Goal: Task Accomplishment & Management: Complete application form

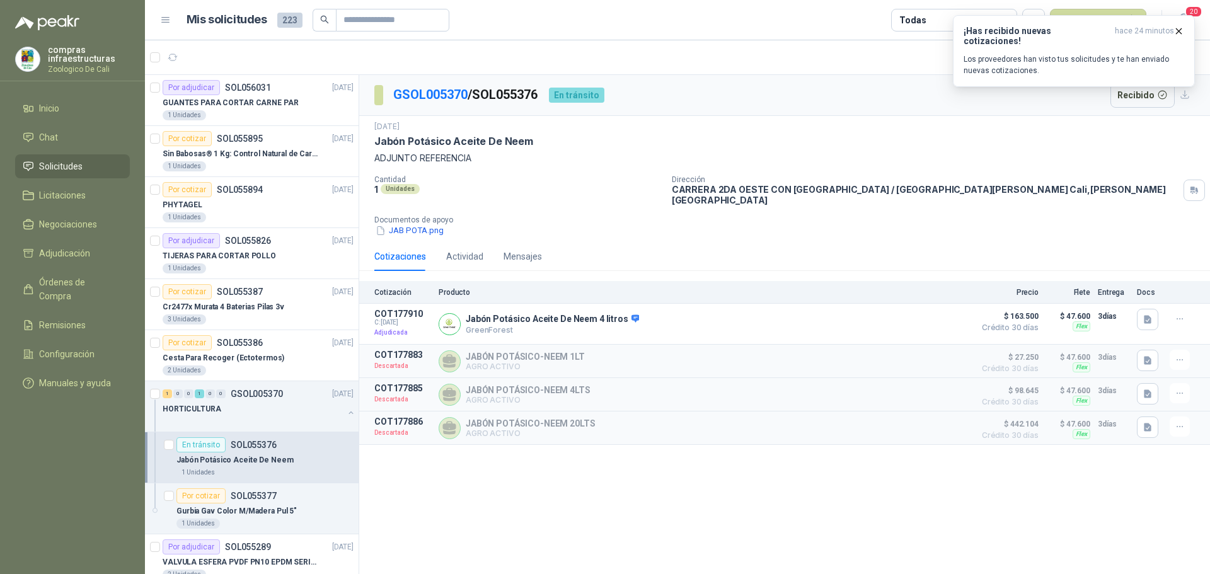
click at [74, 96] on menu "compras infraestructuras Zoologico De Cali Inicio Chat Solicitudes Licitaciones…" at bounding box center [72, 287] width 145 height 574
click at [86, 287] on span "Órdenes de Compra" at bounding box center [78, 289] width 79 height 28
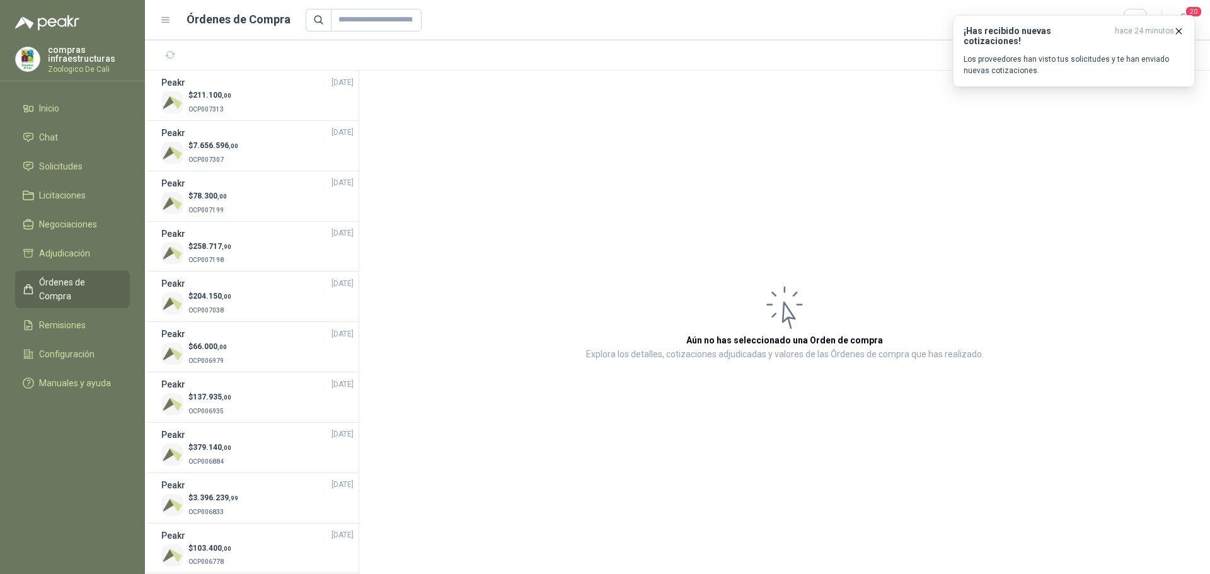
click at [85, 153] on ul "Inicio Chat Solicitudes Licitaciones Negociaciones Adjudicación Órdenes de Comp…" at bounding box center [72, 248] width 145 height 304
click at [85, 159] on link "Solicitudes" at bounding box center [72, 166] width 115 height 24
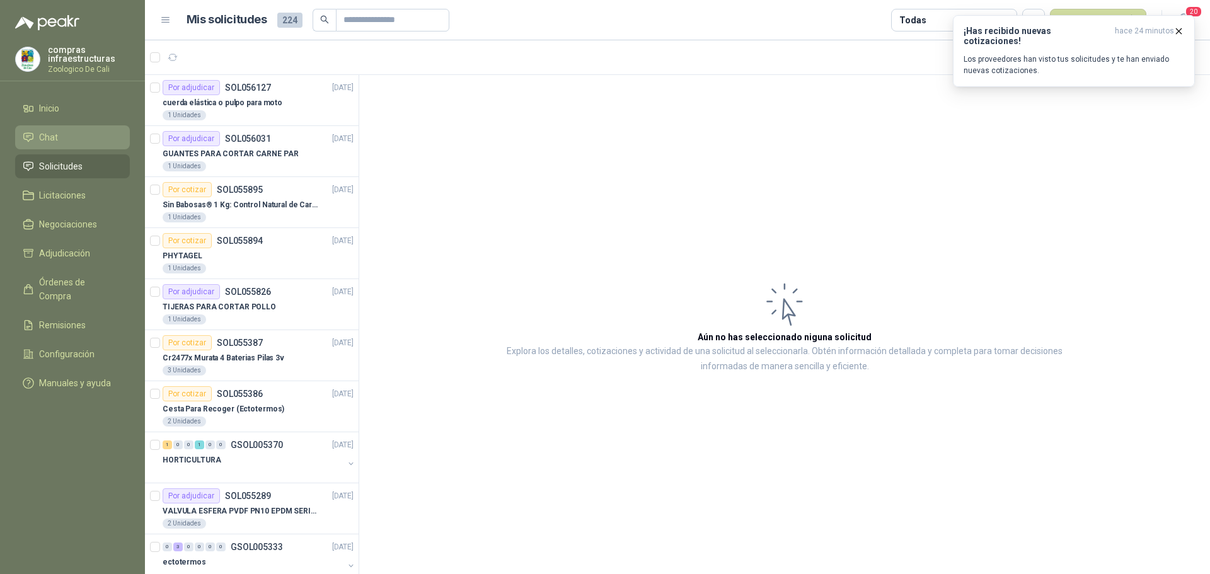
click at [96, 131] on li "Chat" at bounding box center [73, 137] width 100 height 14
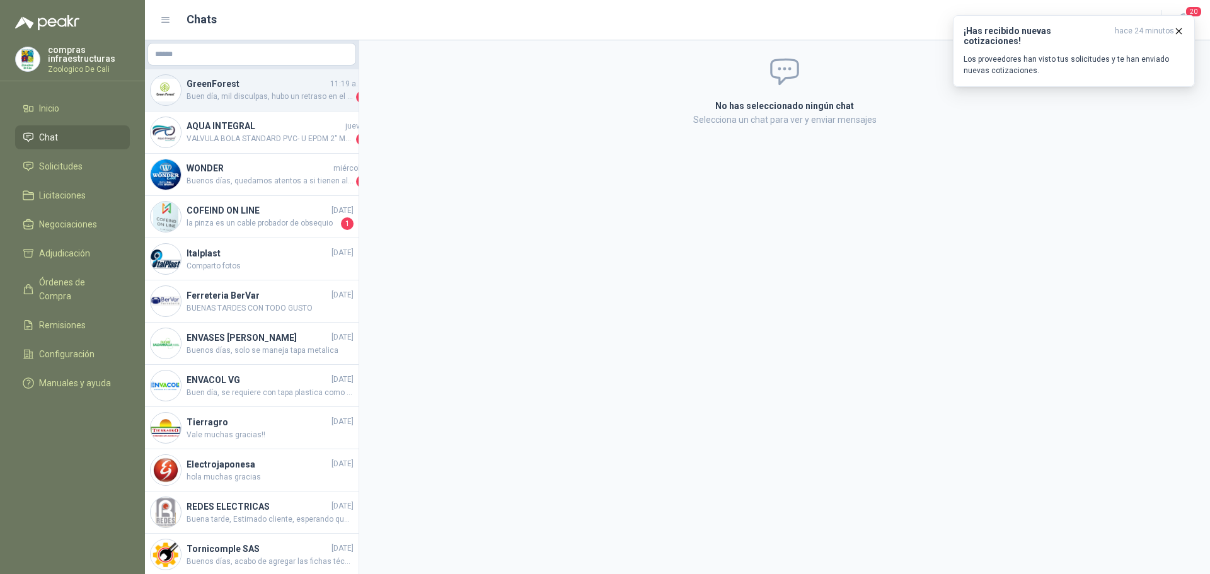
click at [289, 104] on div "GreenForest 11:19 a. m. Buen día, mil disculpas, hubo un retraso en el stock, p…" at bounding box center [252, 90] width 214 height 42
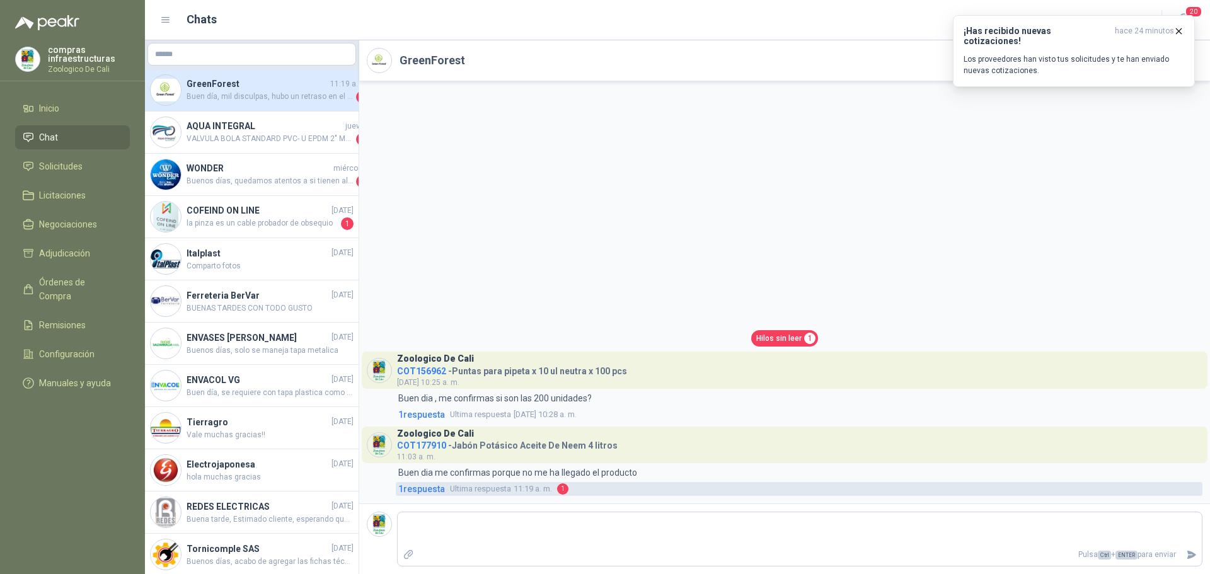
click at [550, 493] on span "Ultima respuesta 11:19 a. m." at bounding box center [501, 489] width 102 height 13
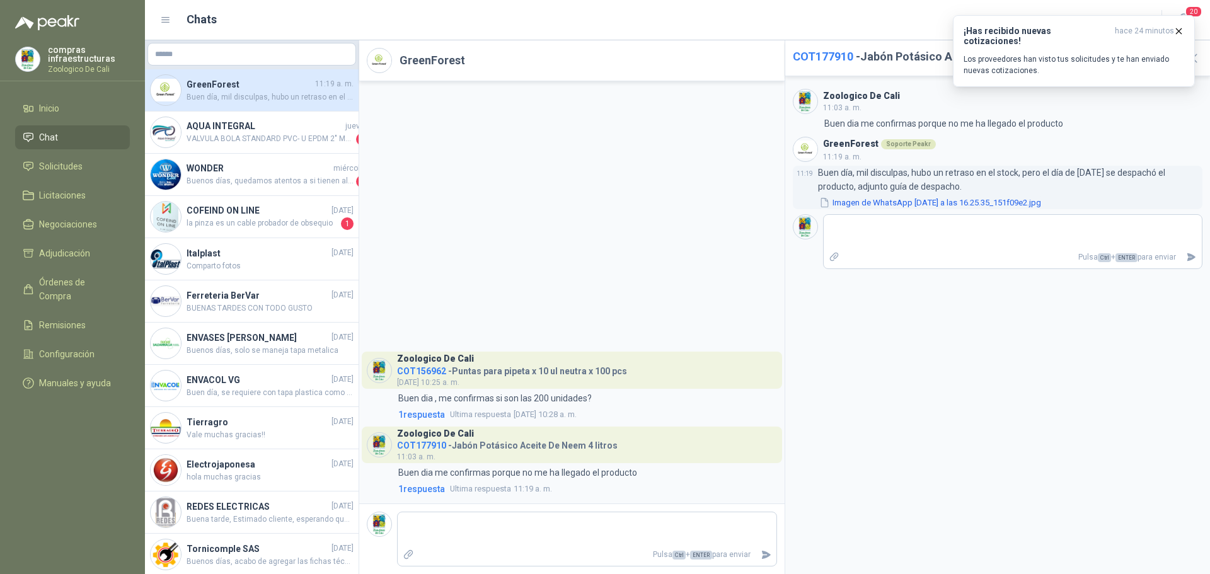
click at [920, 202] on button "Imagen de WhatsApp [DATE] a las 16.25.35_151f09e2.jpg" at bounding box center [930, 202] width 224 height 13
click at [488, 189] on div "Zoologico De Cali COT156962 - Puntas para pipeta x 10 ul neutra x 100 pcs [DATE…" at bounding box center [571, 292] width 425 height 422
click at [52, 140] on span "Chat" at bounding box center [48, 137] width 19 height 14
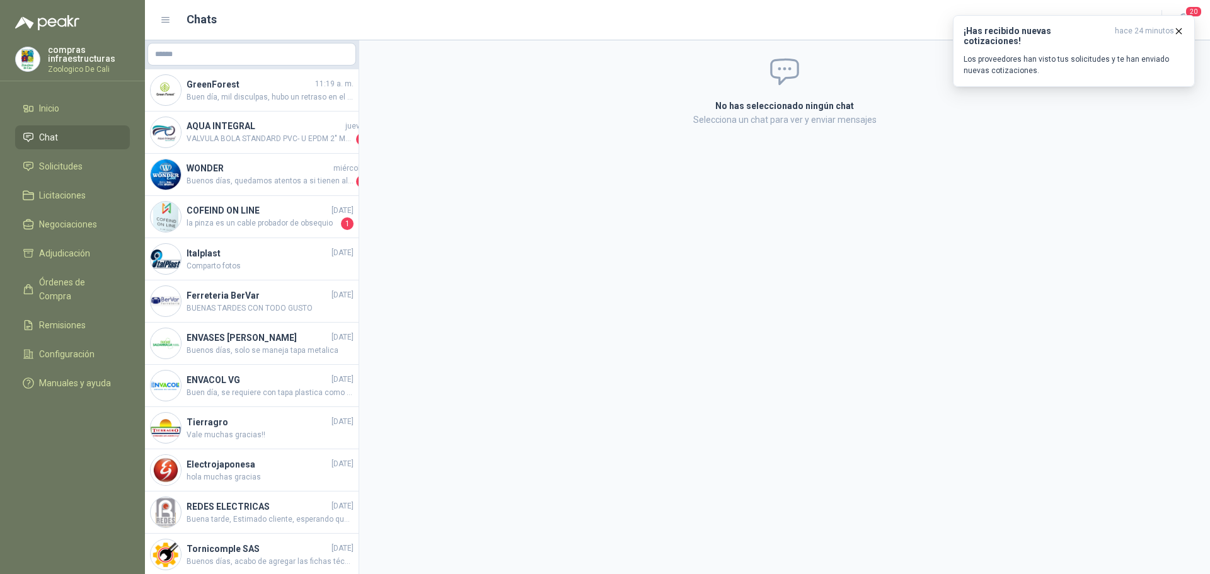
click at [52, 140] on span "Chat" at bounding box center [48, 137] width 19 height 14
click at [33, 172] on li "Solicitudes" at bounding box center [73, 166] width 100 height 14
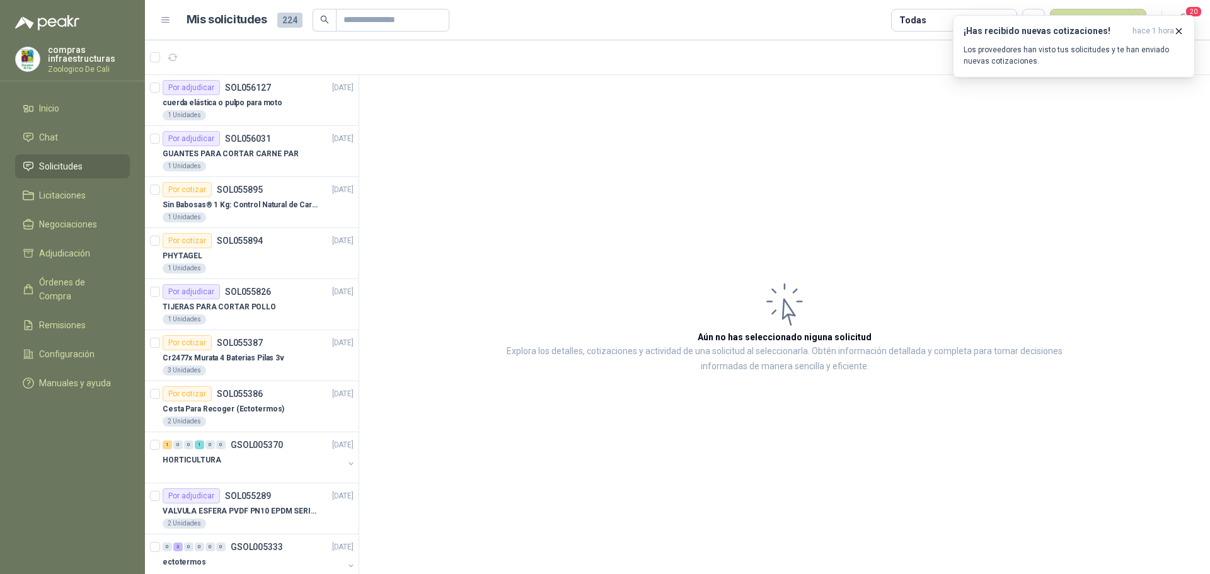
click at [84, 168] on li "Solicitudes" at bounding box center [73, 166] width 100 height 14
click at [247, 239] on p "SOL055894" at bounding box center [240, 240] width 46 height 9
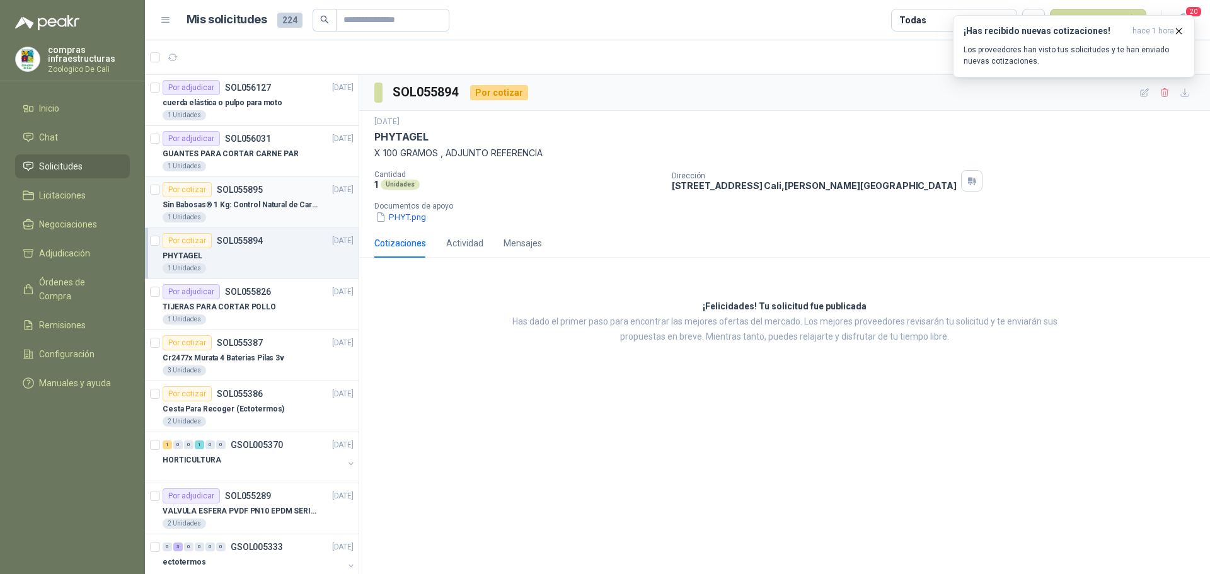
click at [264, 211] on div "Sin Babosas® 1 Kg: Control Natural de Caracoles y Babosas" at bounding box center [258, 204] width 191 height 15
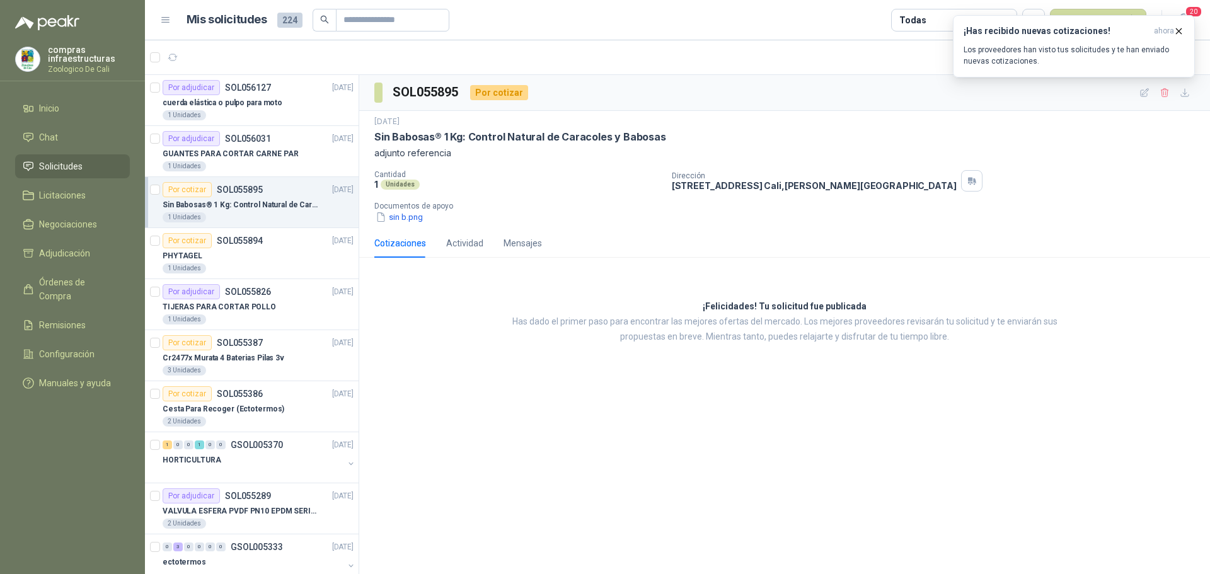
click at [81, 169] on span "Solicitudes" at bounding box center [60, 166] width 43 height 14
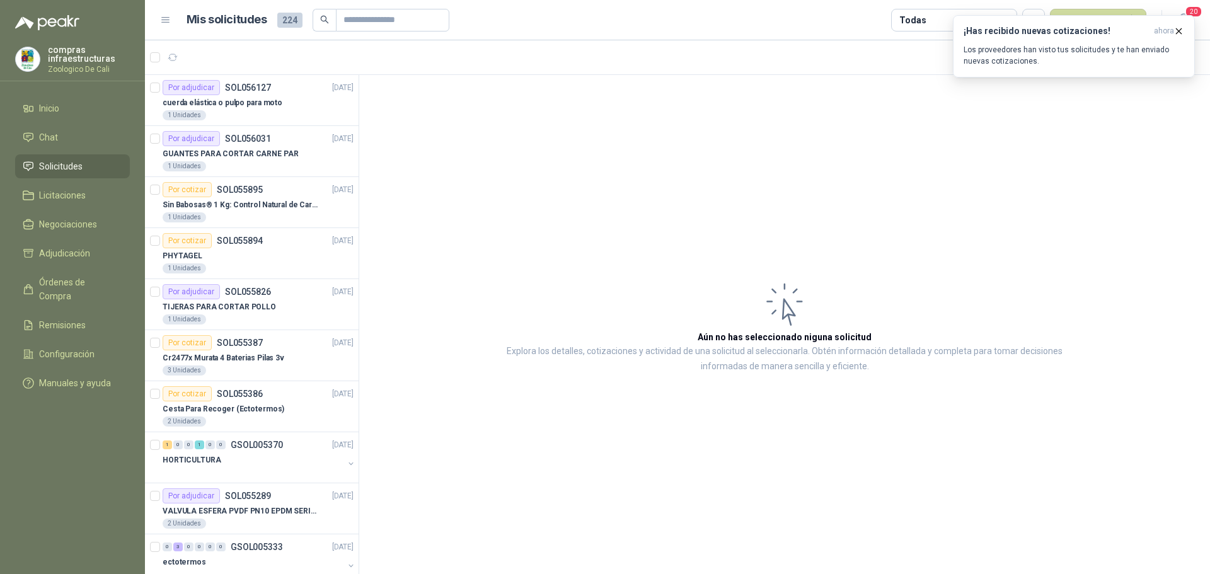
click at [37, 168] on li "Solicitudes" at bounding box center [73, 166] width 100 height 14
click at [73, 125] on ul "Inicio Chat Solicitudes Licitaciones Negociaciones Adjudicación Órdenes de Comp…" at bounding box center [72, 248] width 145 height 304
click at [73, 140] on li "Chat" at bounding box center [73, 137] width 100 height 14
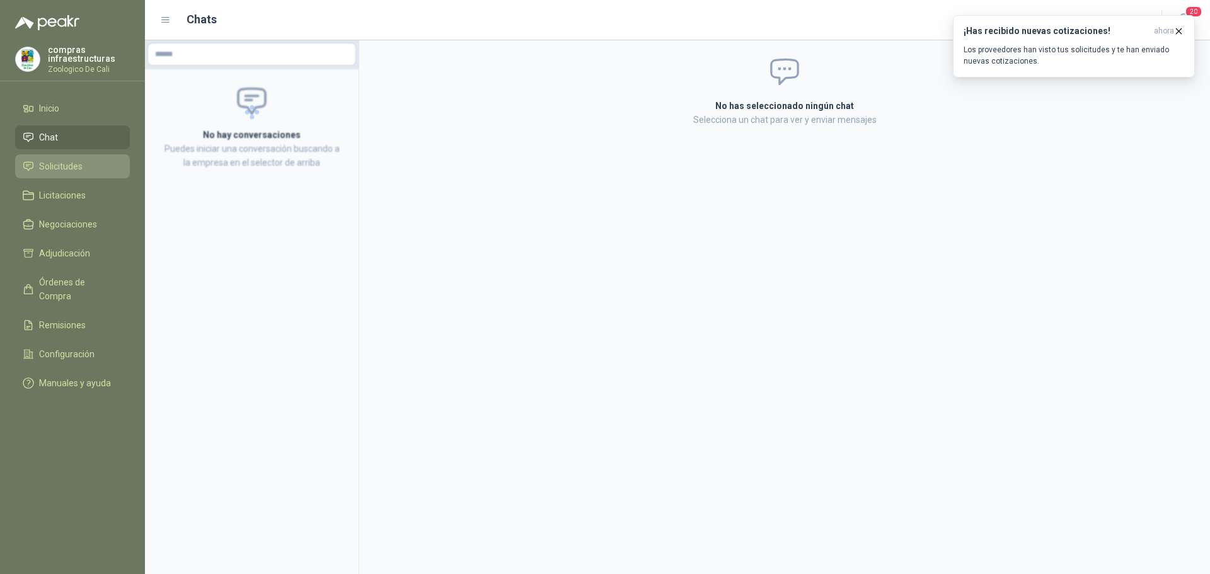
click at [76, 164] on span "Solicitudes" at bounding box center [60, 166] width 43 height 14
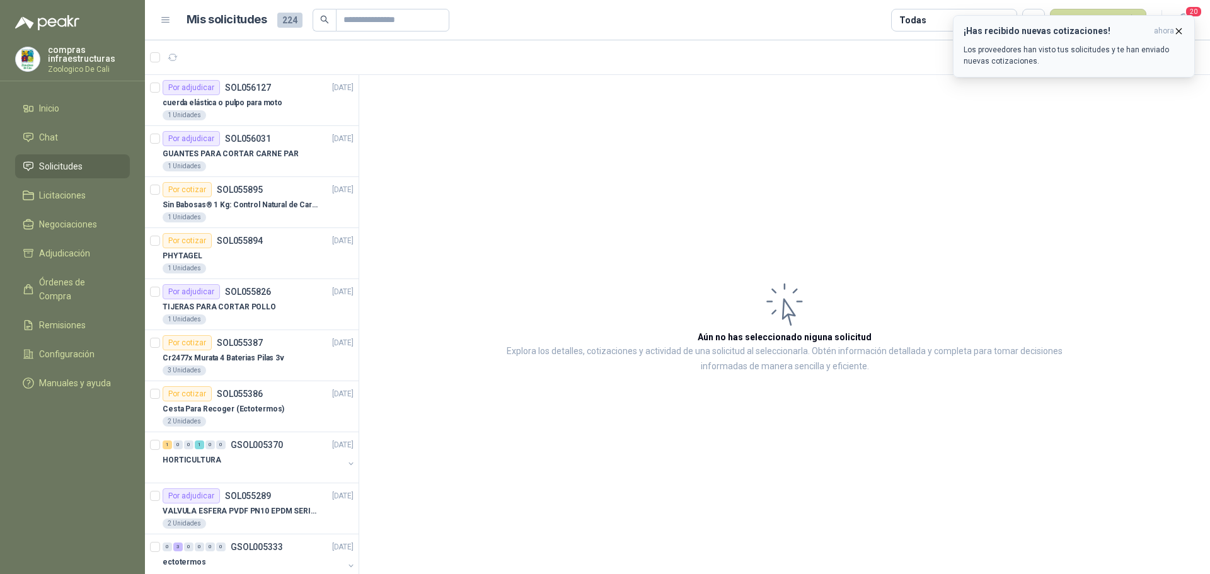
click at [1178, 28] on icon "button" at bounding box center [1178, 31] width 11 height 11
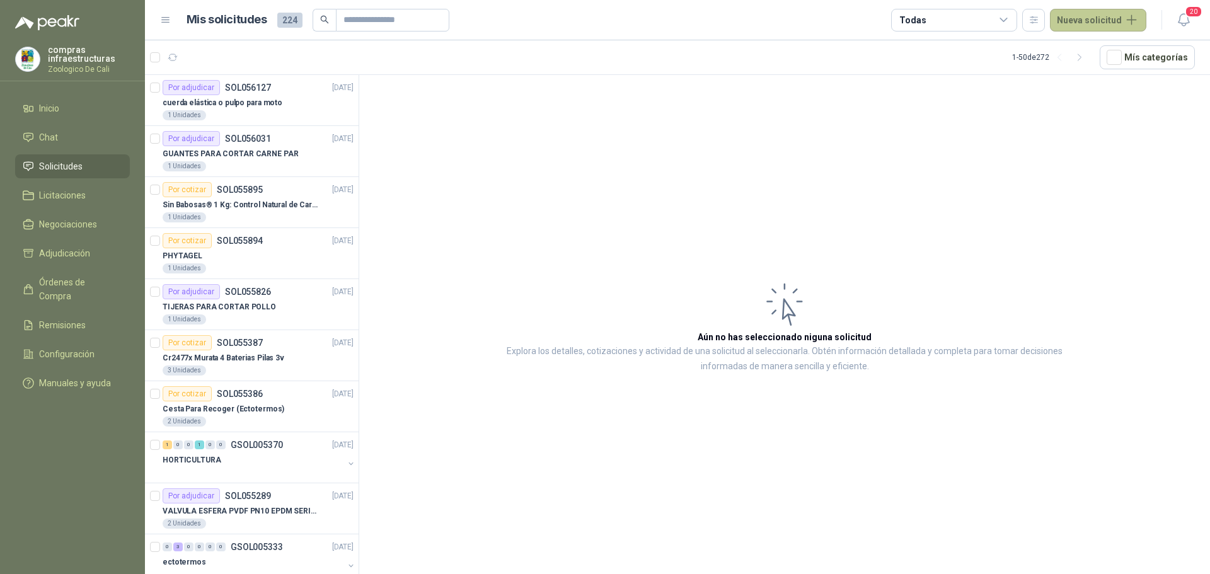
click at [1073, 20] on button "Nueva solicitud" at bounding box center [1098, 20] width 96 height 23
click at [98, 169] on li "Solicitudes" at bounding box center [73, 166] width 100 height 14
click at [72, 139] on li "Chat" at bounding box center [73, 137] width 100 height 14
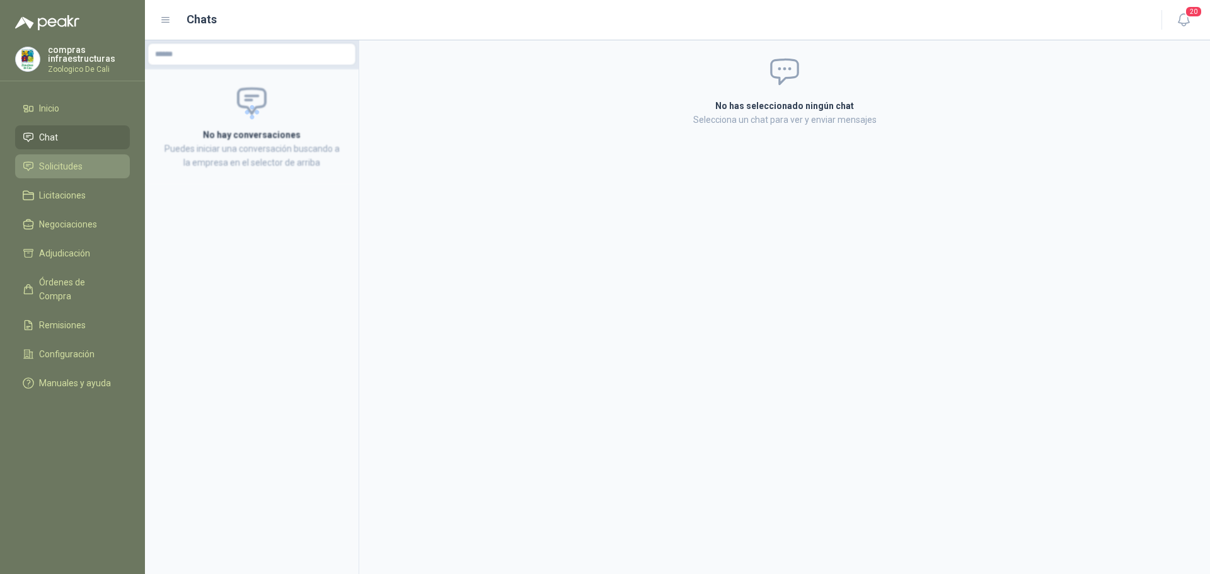
click at [74, 166] on span "Solicitudes" at bounding box center [60, 166] width 43 height 14
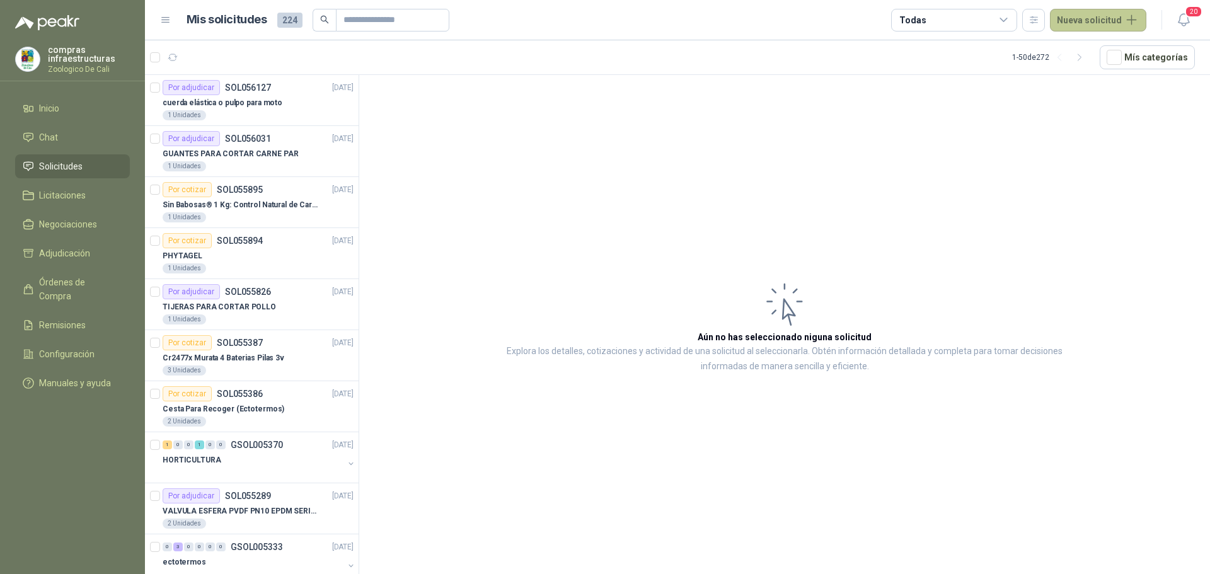
click at [1094, 16] on button "Nueva solicitud" at bounding box center [1098, 20] width 96 height 23
click at [1106, 81] on link "Solicitud grupal" at bounding box center [1112, 72] width 107 height 22
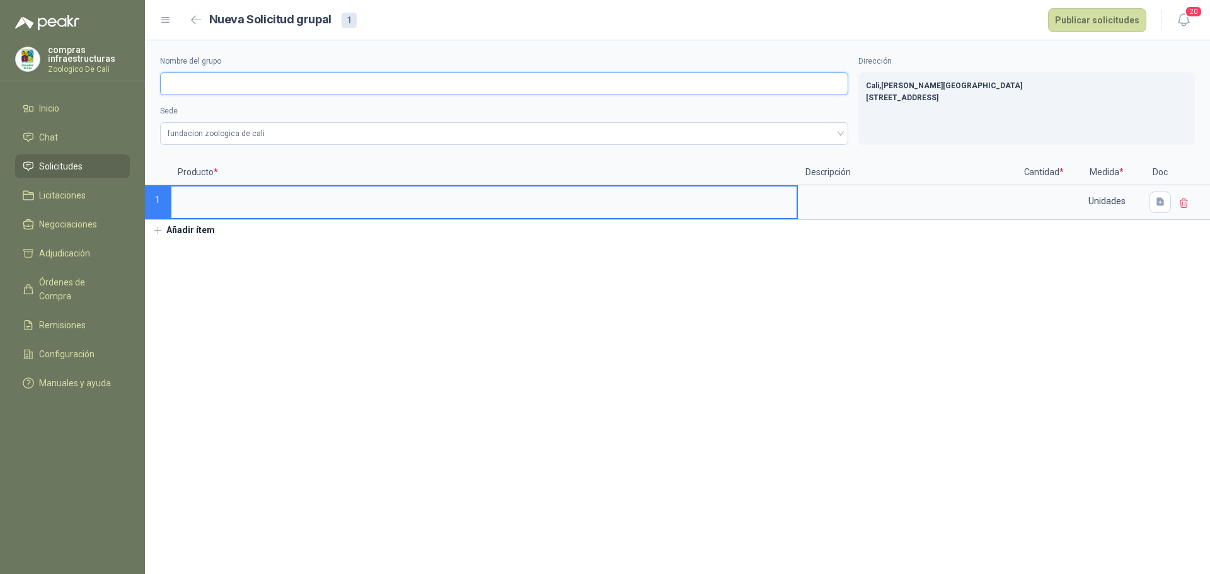
click at [224, 85] on input "Nombre del grupo" at bounding box center [504, 83] width 688 height 23
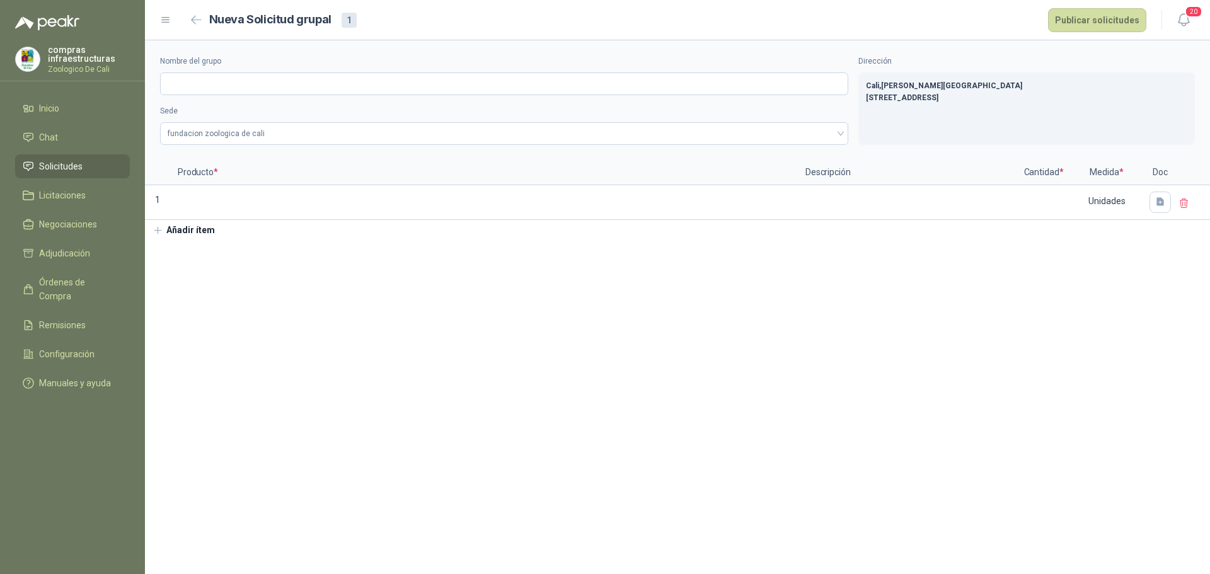
click at [649, 311] on section "Nombre del grupo Sede fundacion zoologica de cali Dirección [STREET_ADDRESS][PE…" at bounding box center [677, 307] width 1065 height 534
click at [312, 129] on span "fundacion zoologica de cali" at bounding box center [504, 133] width 673 height 19
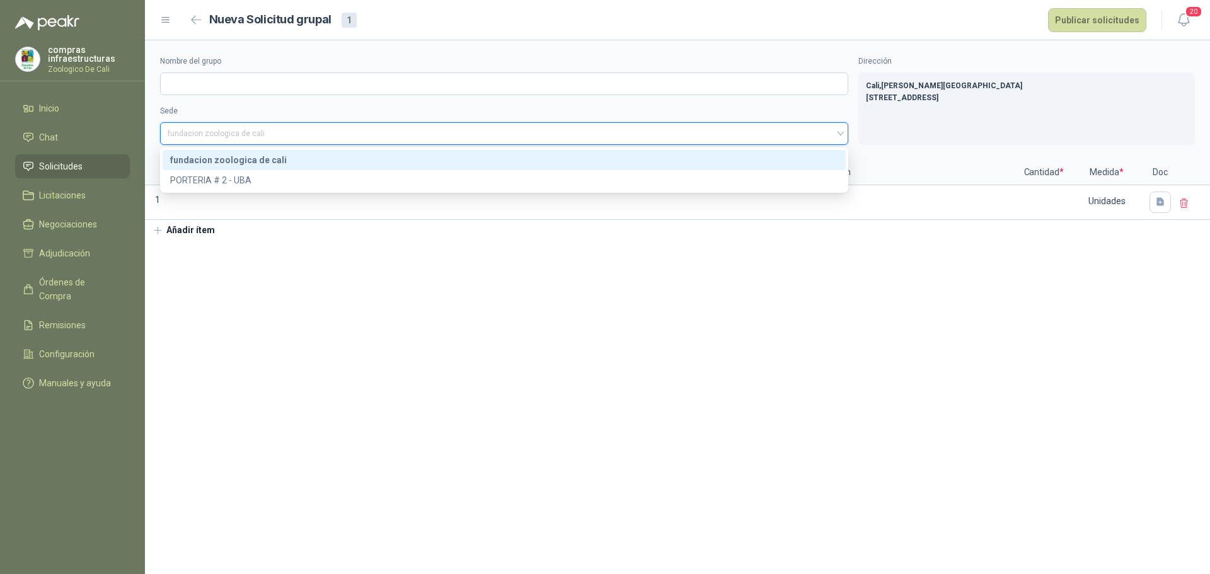
click at [258, 174] on div "PORTERIA # 2 - UBA" at bounding box center [504, 180] width 668 height 14
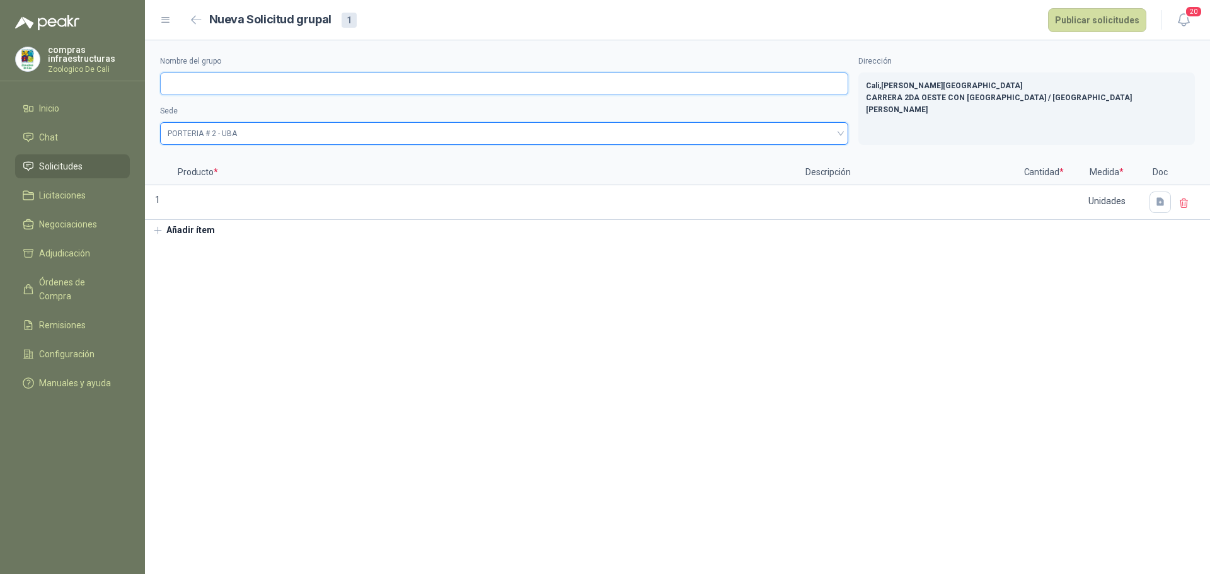
click at [230, 80] on input "Nombre del grupo" at bounding box center [504, 83] width 688 height 23
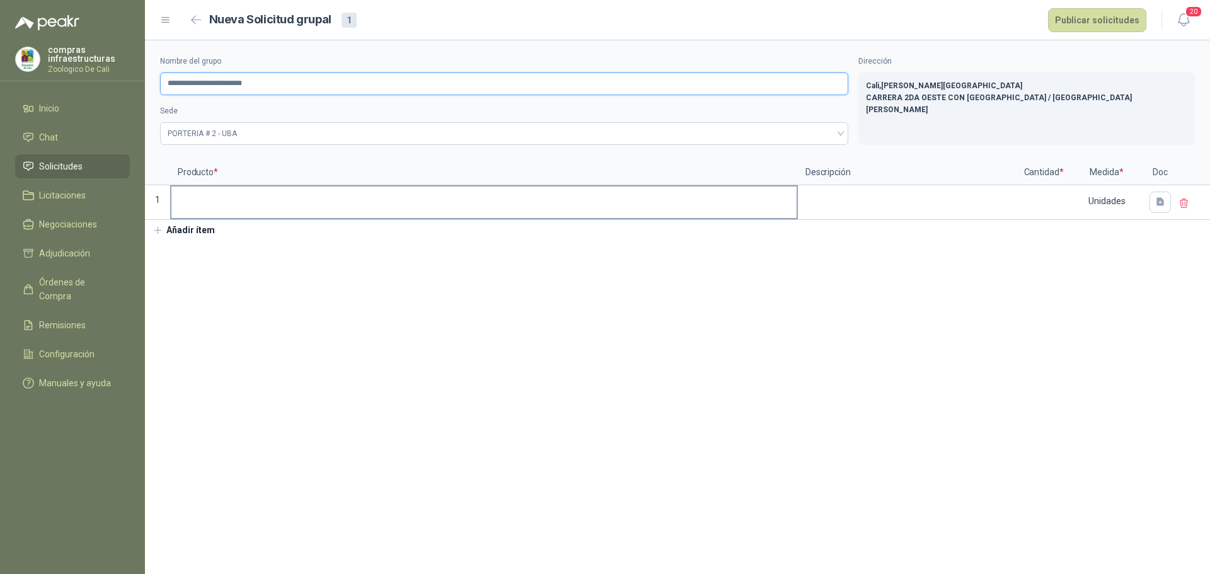
type input "**********"
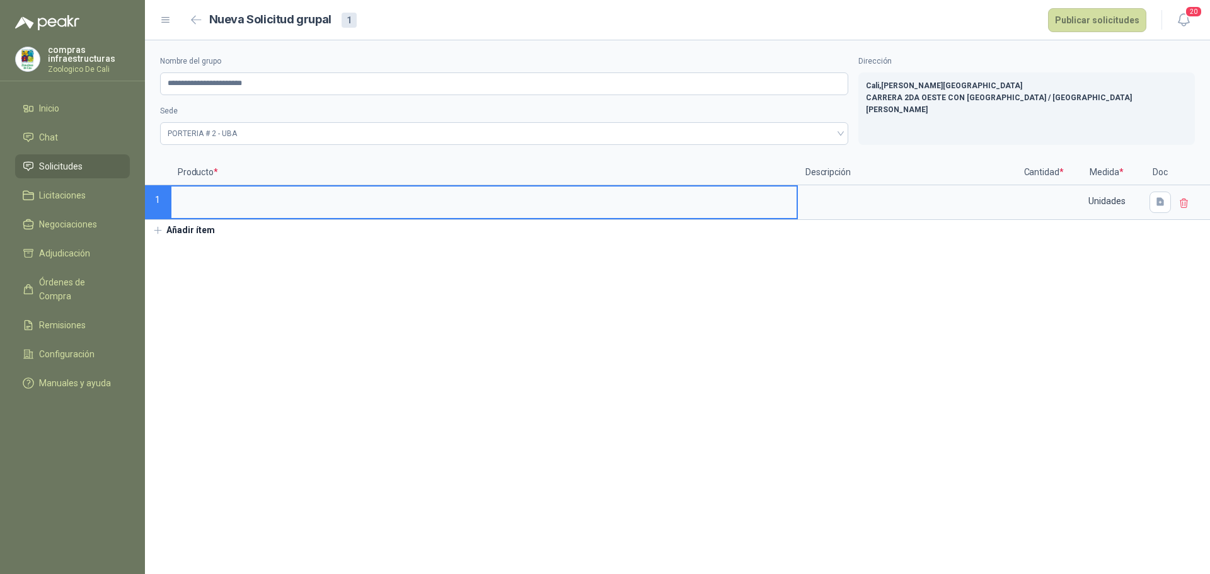
click at [275, 198] on input at bounding box center [483, 198] width 625 height 25
type input "*"
click at [1027, 210] on input at bounding box center [1043, 198] width 48 height 25
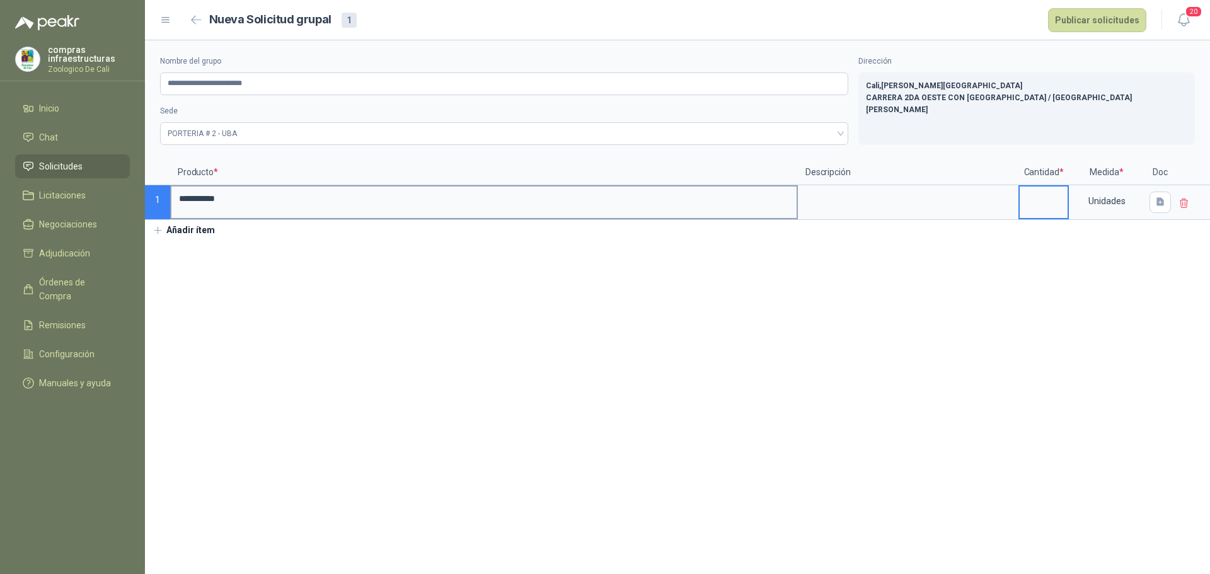
click at [432, 201] on input "**********" at bounding box center [483, 198] width 625 height 25
type input "**********"
click at [1057, 202] on input at bounding box center [1043, 198] width 48 height 25
type input "*"
click at [199, 234] on button "Añadir ítem" at bounding box center [183, 230] width 77 height 21
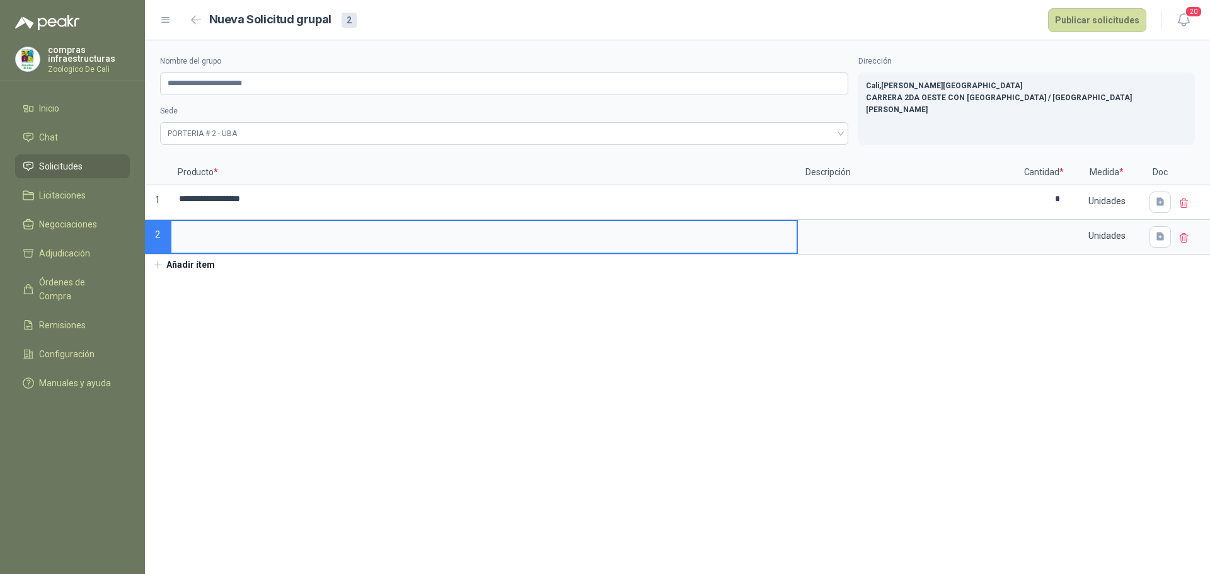
click at [219, 237] on input at bounding box center [483, 233] width 625 height 25
type input "**********"
click at [1065, 228] on input at bounding box center [1043, 233] width 48 height 25
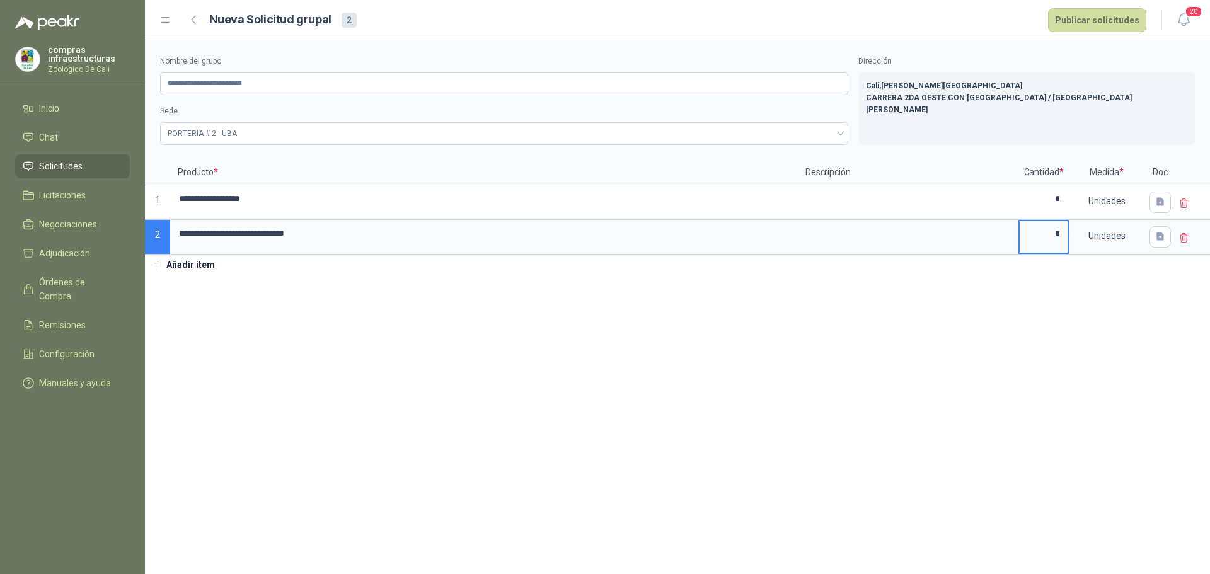
type input "*"
click at [195, 257] on button "Añadir ítem" at bounding box center [183, 265] width 77 height 21
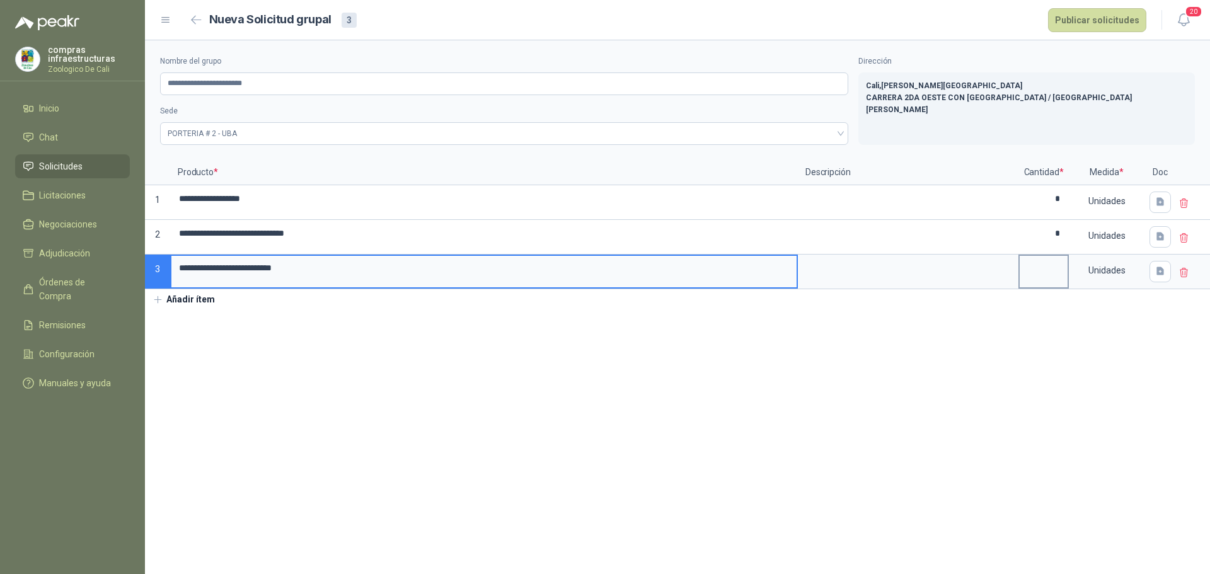
type input "**********"
drag, startPoint x: 1055, startPoint y: 266, endPoint x: 1102, endPoint y: 282, distance: 50.0
click at [1055, 266] on input at bounding box center [1043, 268] width 48 height 25
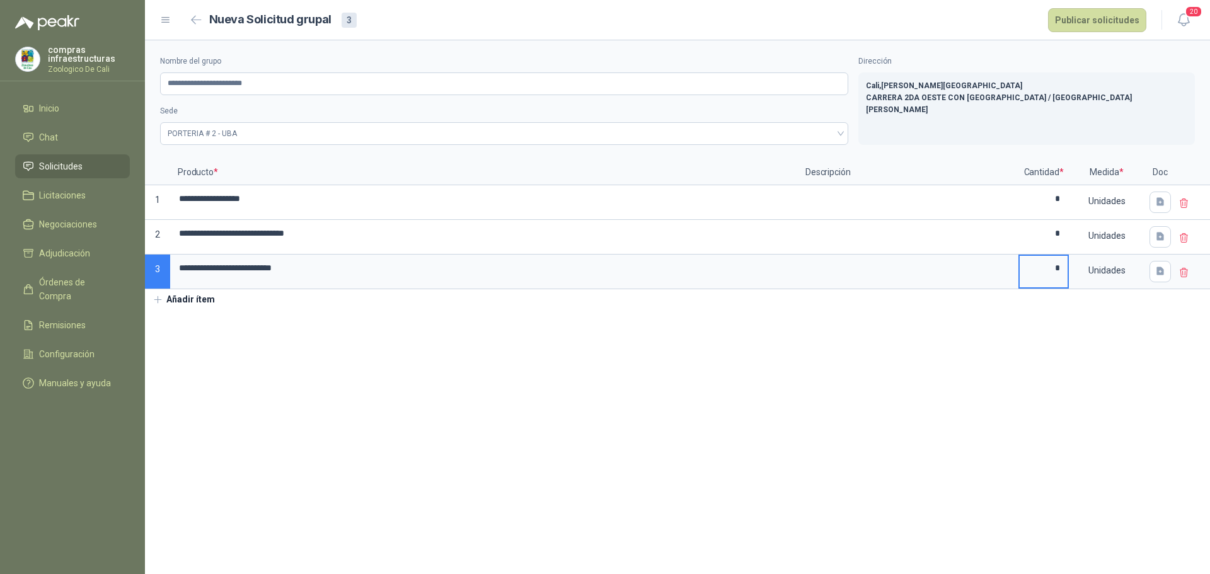
type input "*"
click at [183, 294] on button "Añadir ítem" at bounding box center [183, 299] width 77 height 21
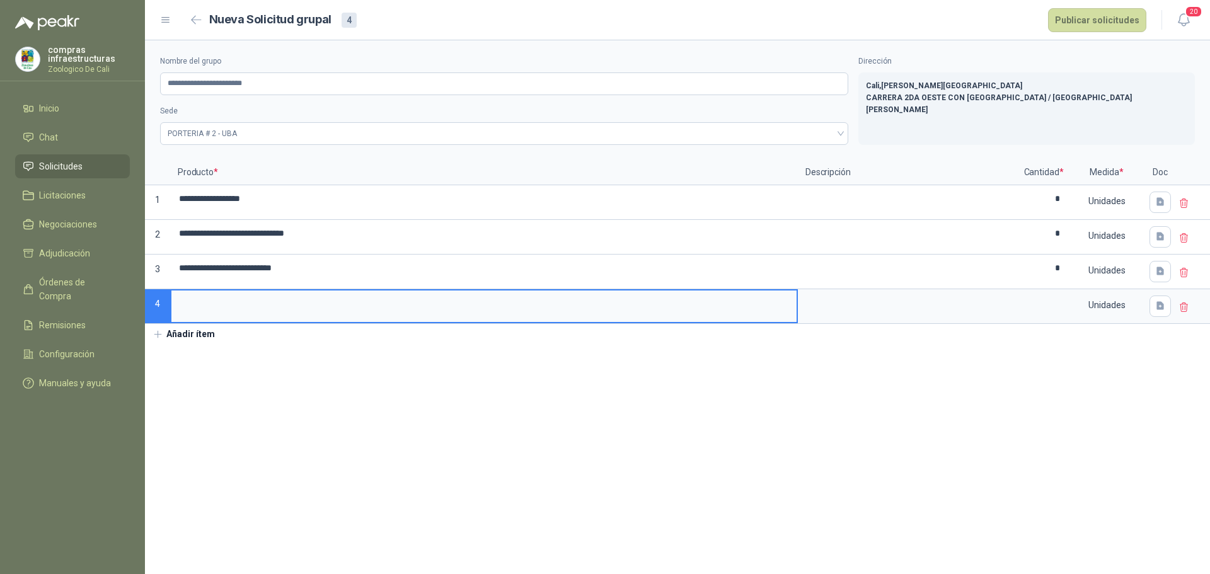
click at [248, 298] on input at bounding box center [483, 302] width 625 height 25
type input "**********"
click at [1051, 314] on input at bounding box center [1043, 302] width 48 height 25
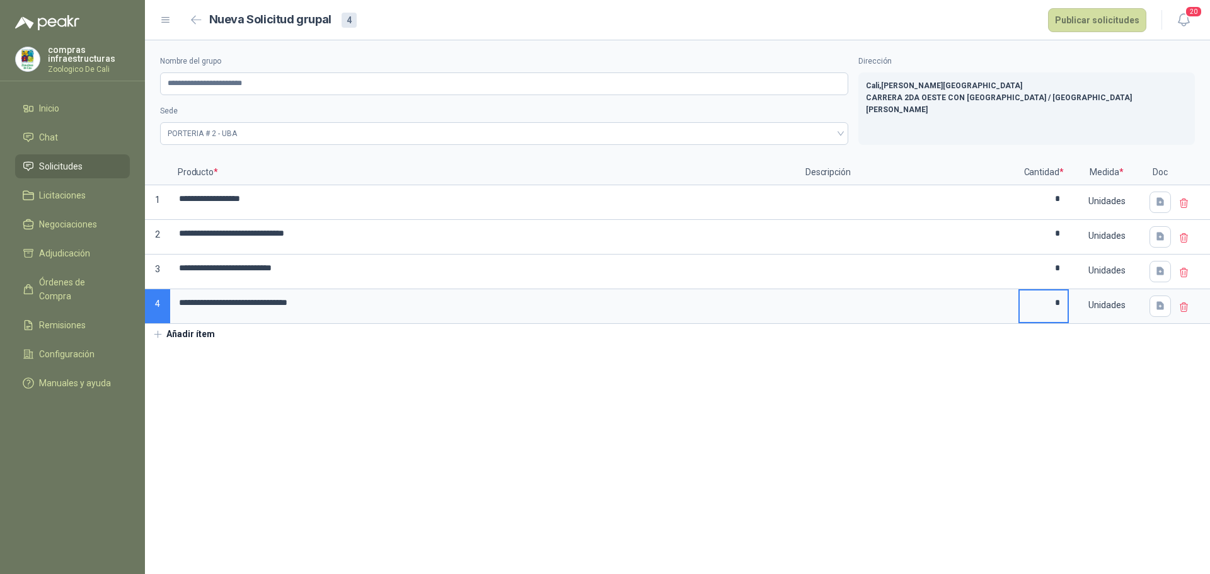
type input "*"
click at [183, 336] on button "Añadir ítem" at bounding box center [183, 334] width 77 height 21
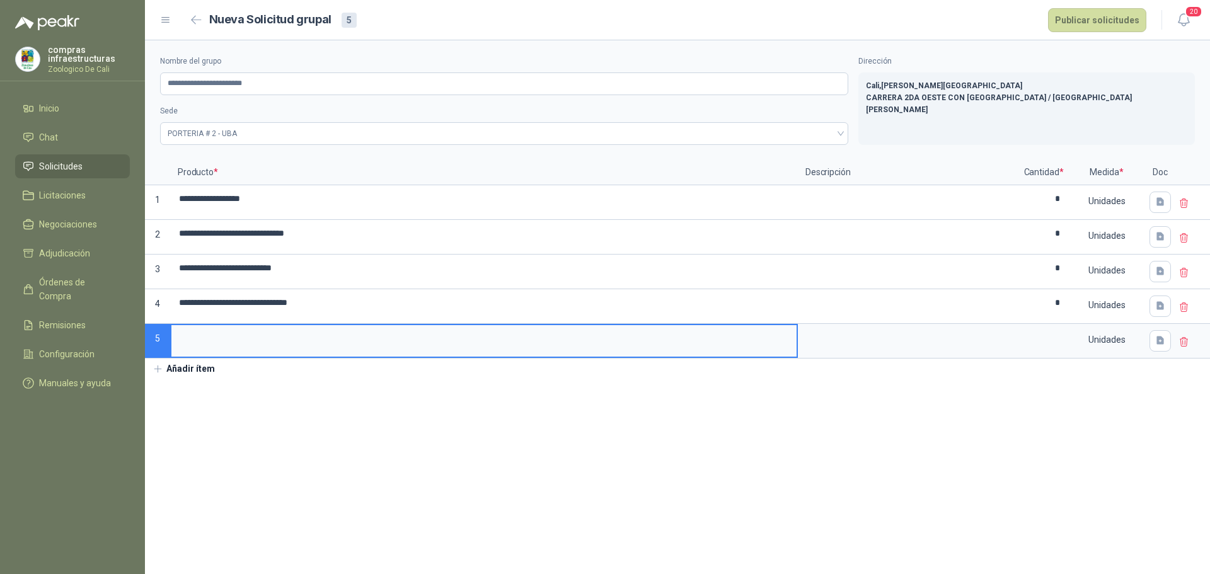
click at [193, 334] on input at bounding box center [483, 337] width 625 height 25
type input "**********"
click at [190, 366] on button "Añadir ítem" at bounding box center [183, 368] width 77 height 21
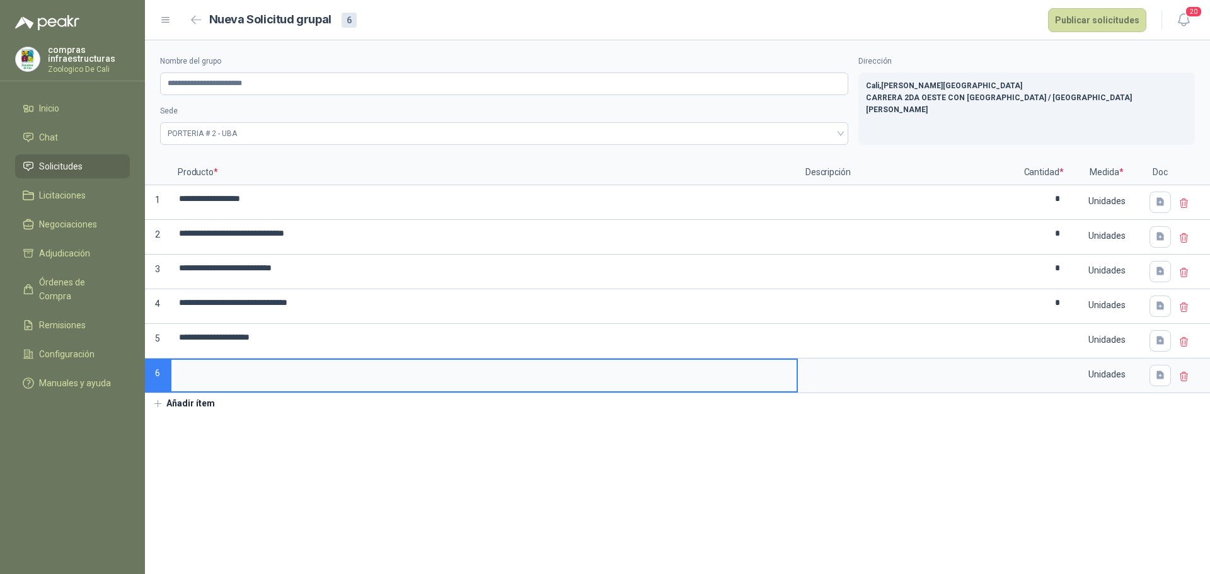
click at [194, 374] on input at bounding box center [483, 372] width 625 height 25
click at [207, 374] on input at bounding box center [483, 372] width 625 height 25
type input "*"
type input "**********"
click at [204, 401] on button "Añadir ítem" at bounding box center [183, 403] width 77 height 21
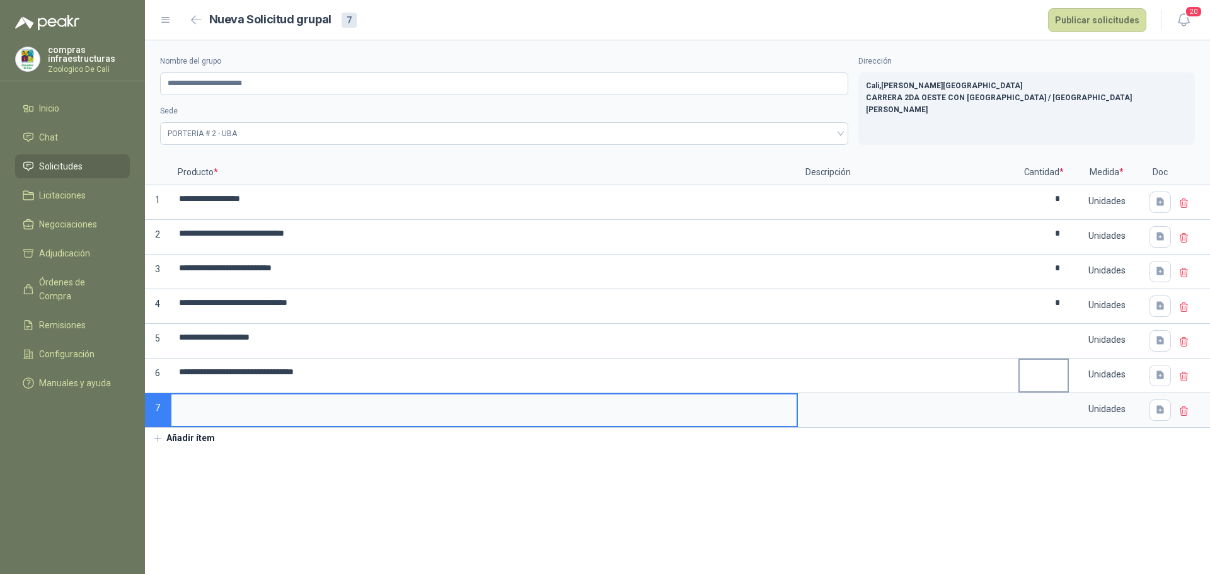
click at [1043, 370] on input at bounding box center [1043, 372] width 48 height 25
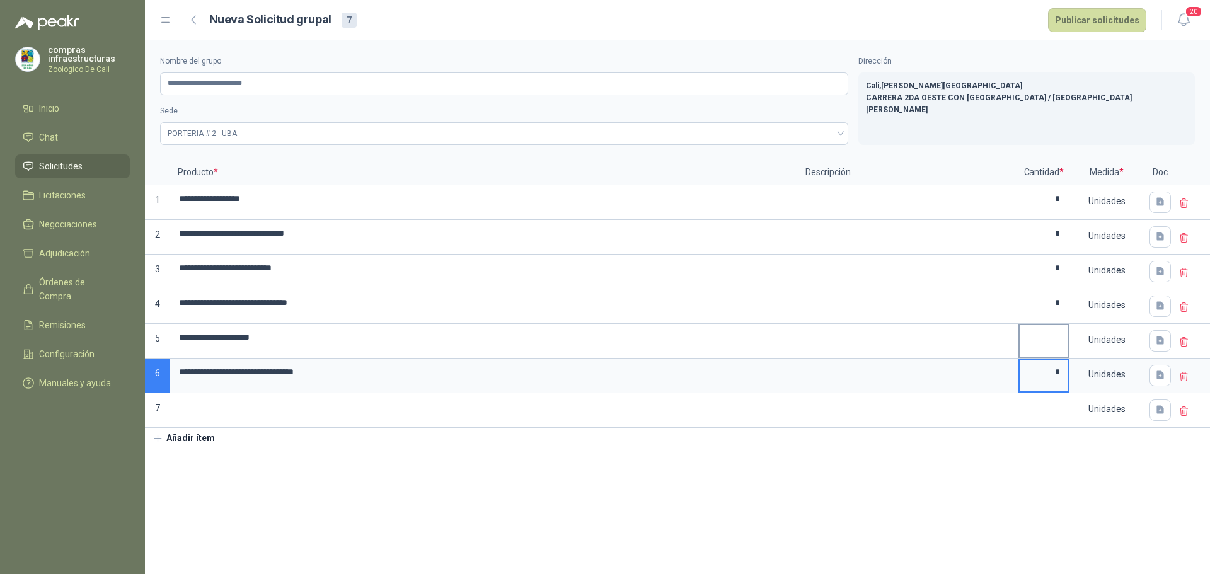
type input "*"
click at [1060, 331] on input at bounding box center [1043, 337] width 48 height 25
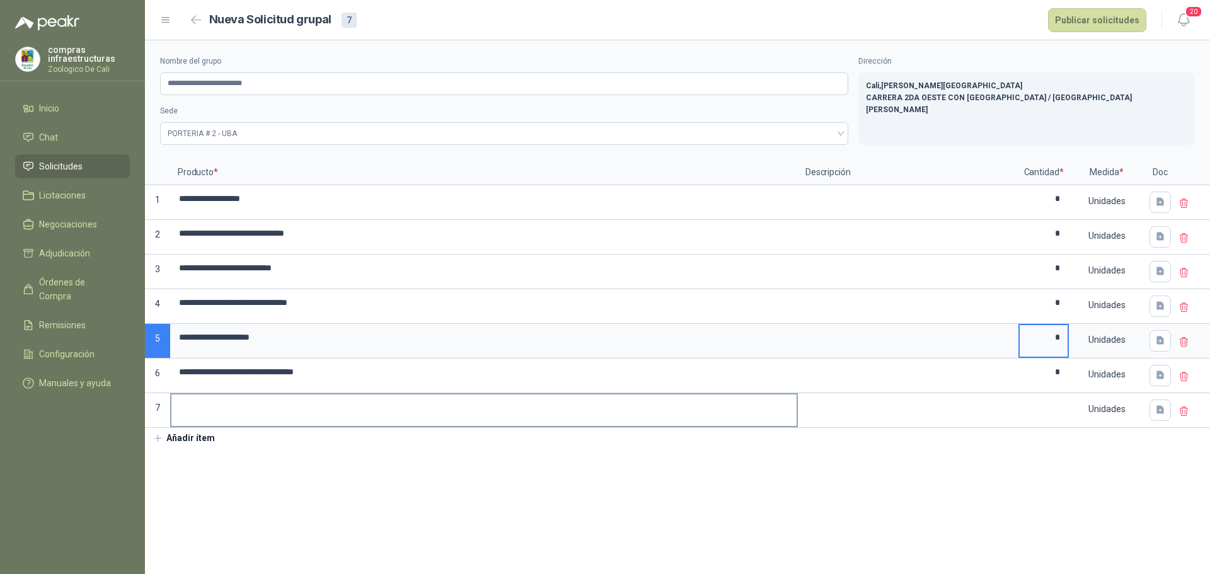
type input "*"
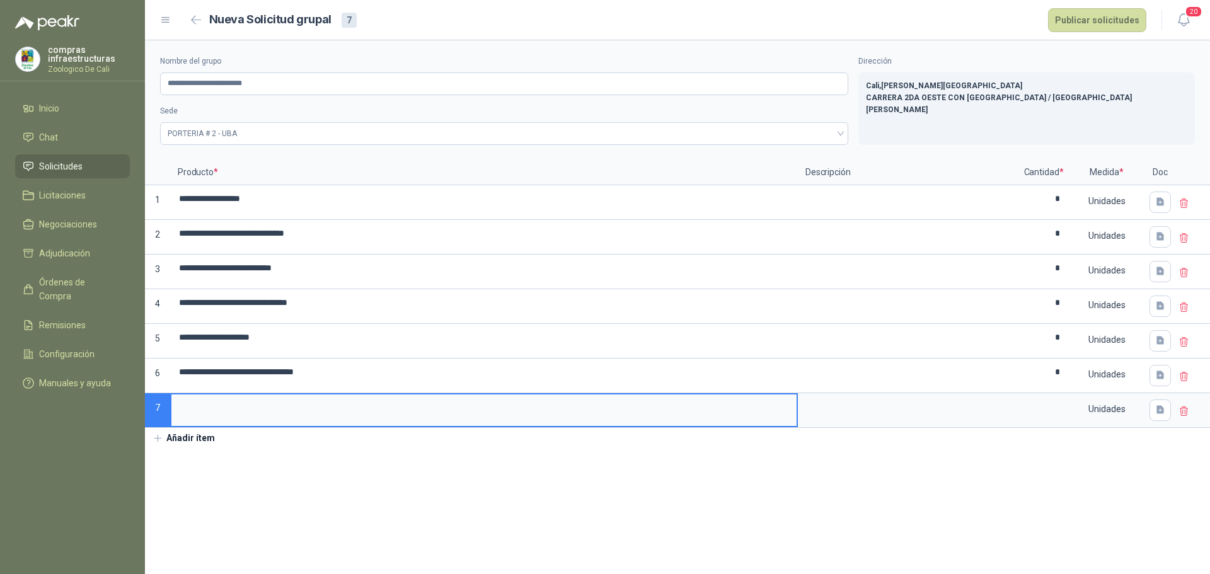
click at [195, 410] on input at bounding box center [483, 406] width 625 height 25
type input "*"
type input "**********"
click at [1048, 402] on input at bounding box center [1043, 406] width 48 height 25
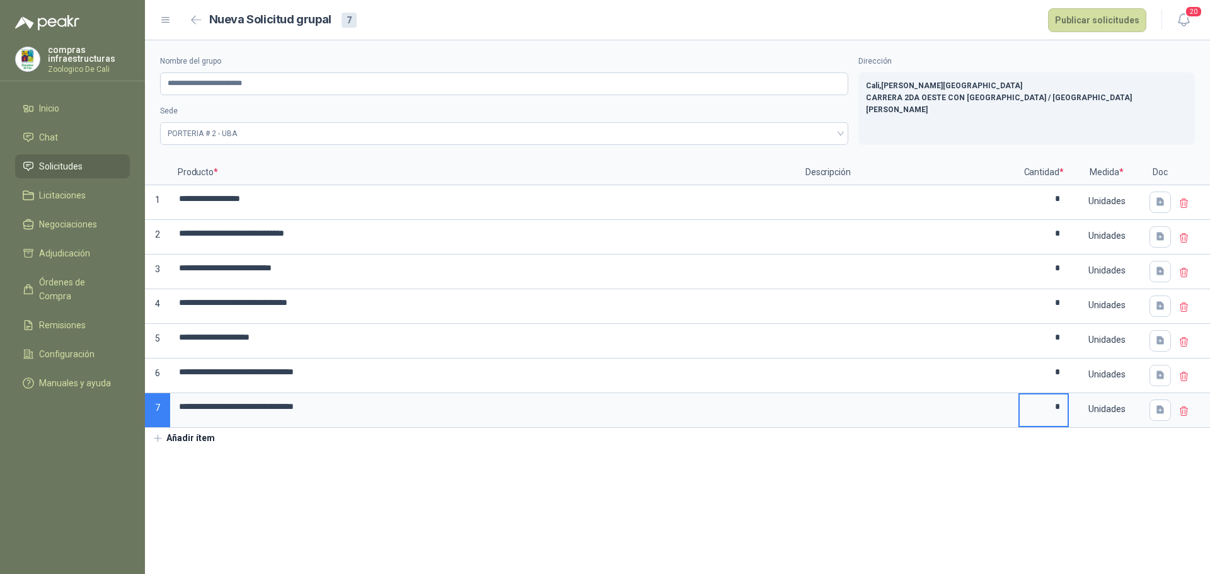
type input "*"
click at [205, 435] on button "Añadir ítem" at bounding box center [183, 438] width 77 height 21
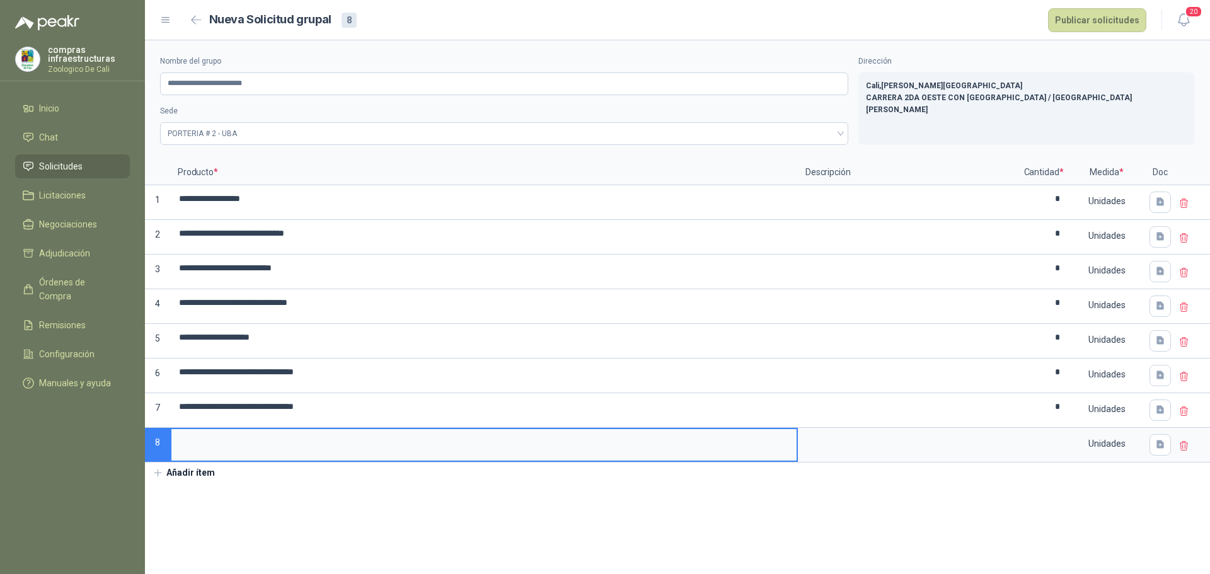
click at [205, 440] on input at bounding box center [483, 441] width 625 height 25
type input "**********"
click at [187, 474] on button "Añadir ítem" at bounding box center [183, 472] width 77 height 21
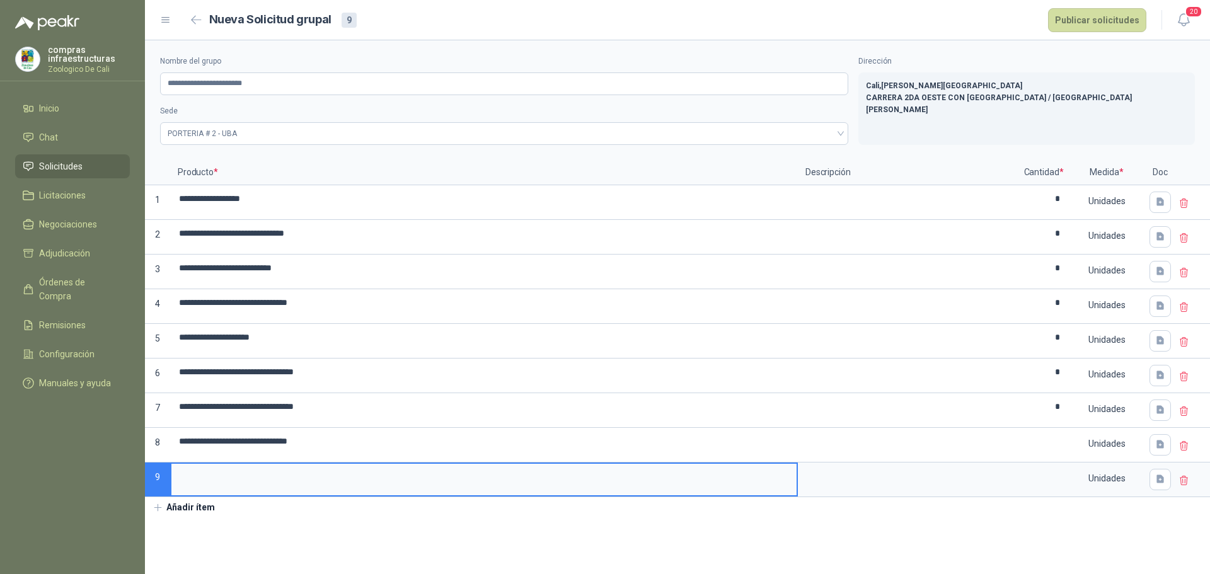
click at [220, 483] on input at bounding box center [483, 476] width 625 height 25
type input "*"
type input "**********"
click at [193, 508] on button "Añadir ítem" at bounding box center [183, 507] width 77 height 21
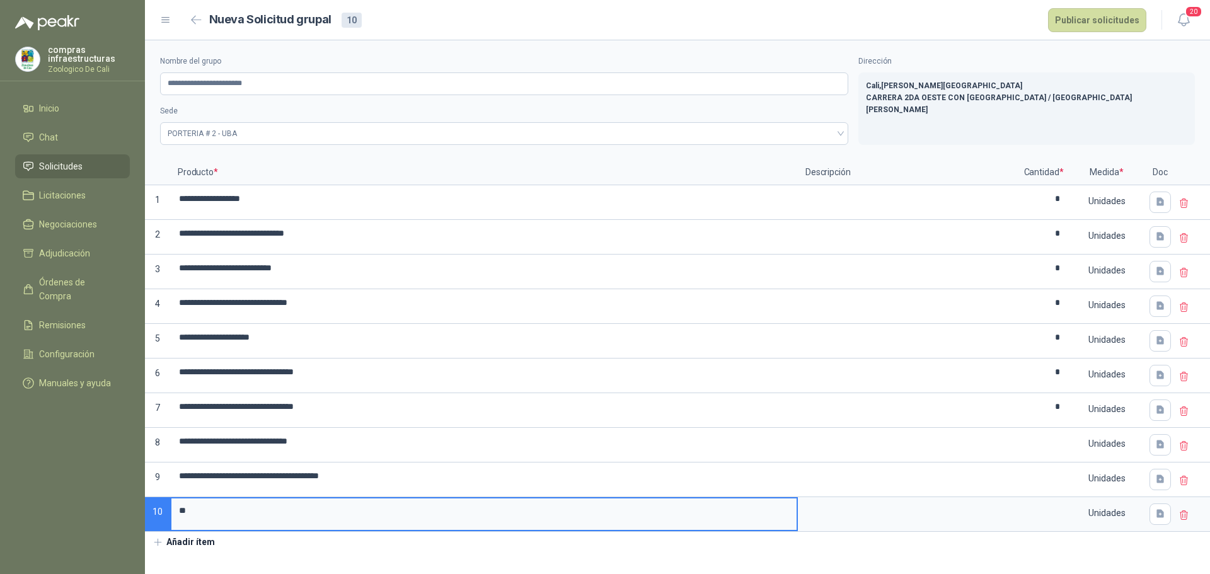
type input "*"
type input "**********"
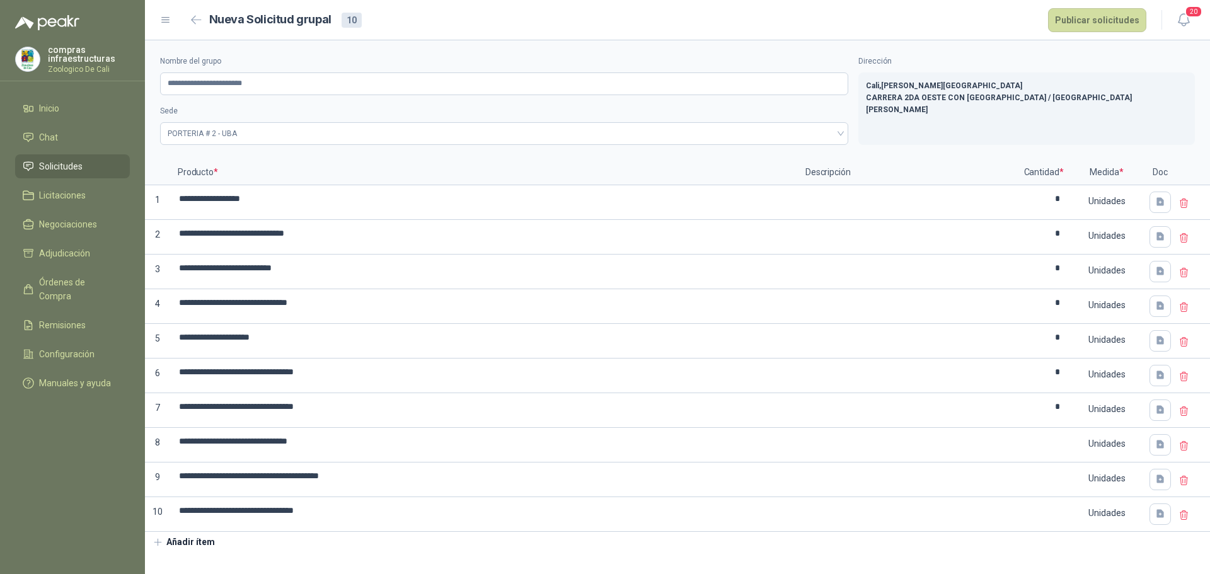
click at [200, 540] on button "Añadir ítem" at bounding box center [183, 542] width 77 height 21
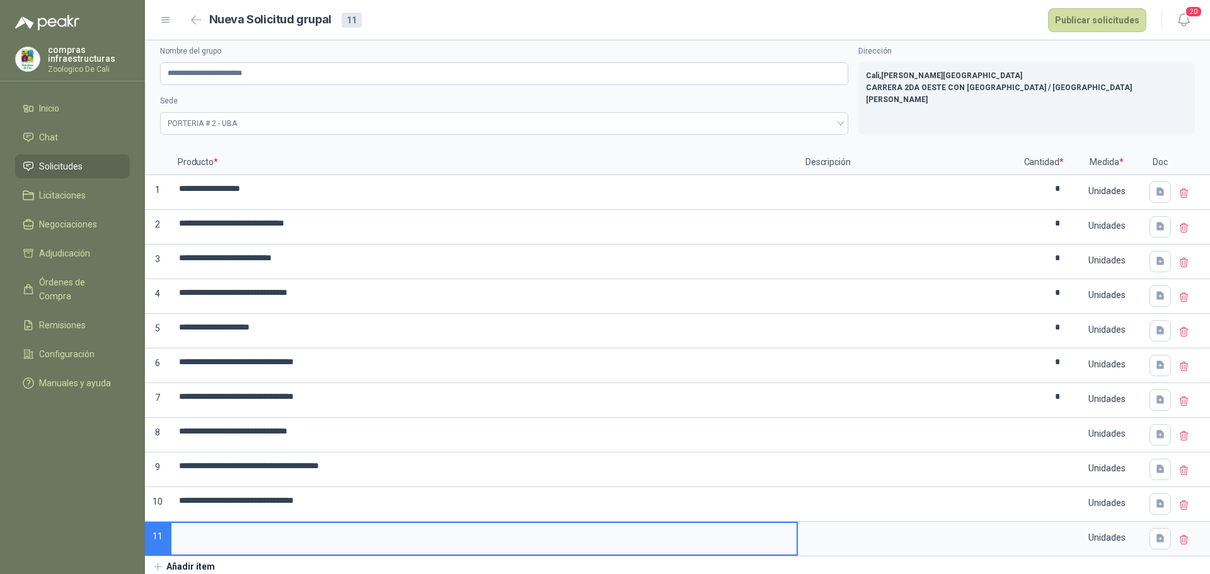
scroll to position [13, 0]
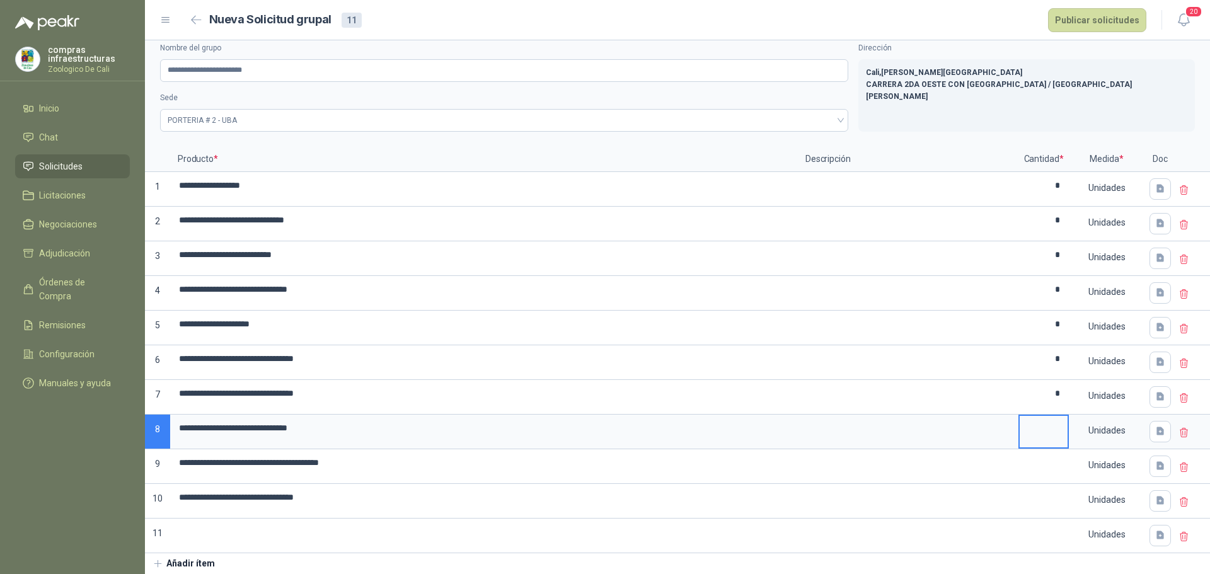
click at [1053, 417] on input at bounding box center [1043, 428] width 48 height 25
type input "*"
click at [1031, 466] on input at bounding box center [1043, 462] width 48 height 25
type input "*"
click at [1047, 498] on input at bounding box center [1043, 497] width 48 height 25
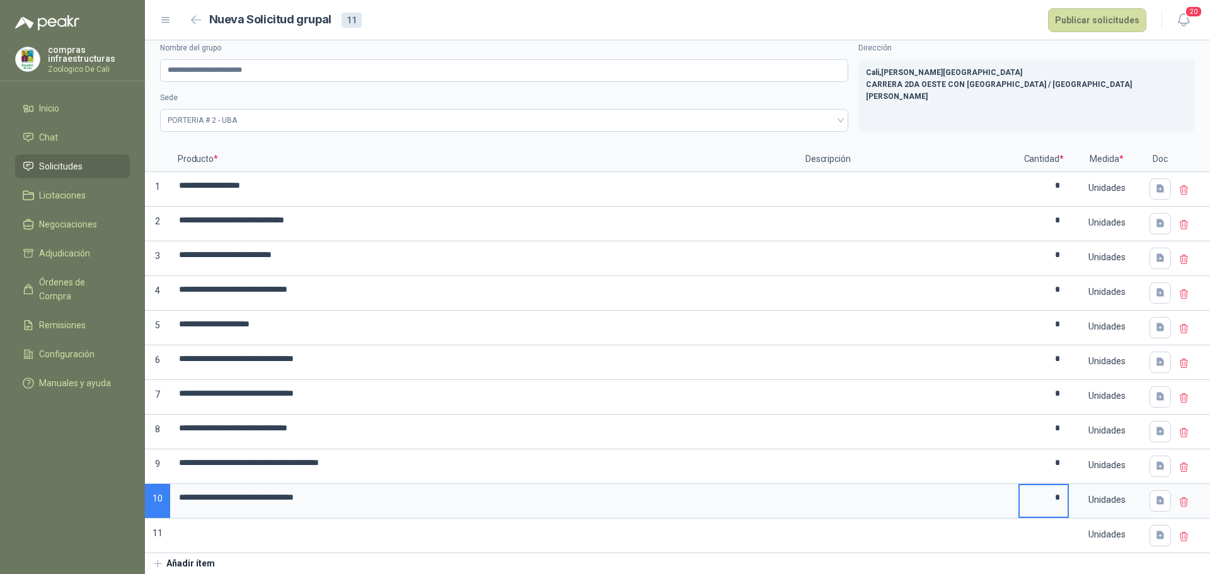
type input "*"
click at [199, 563] on button "Añadir ítem" at bounding box center [183, 563] width 77 height 21
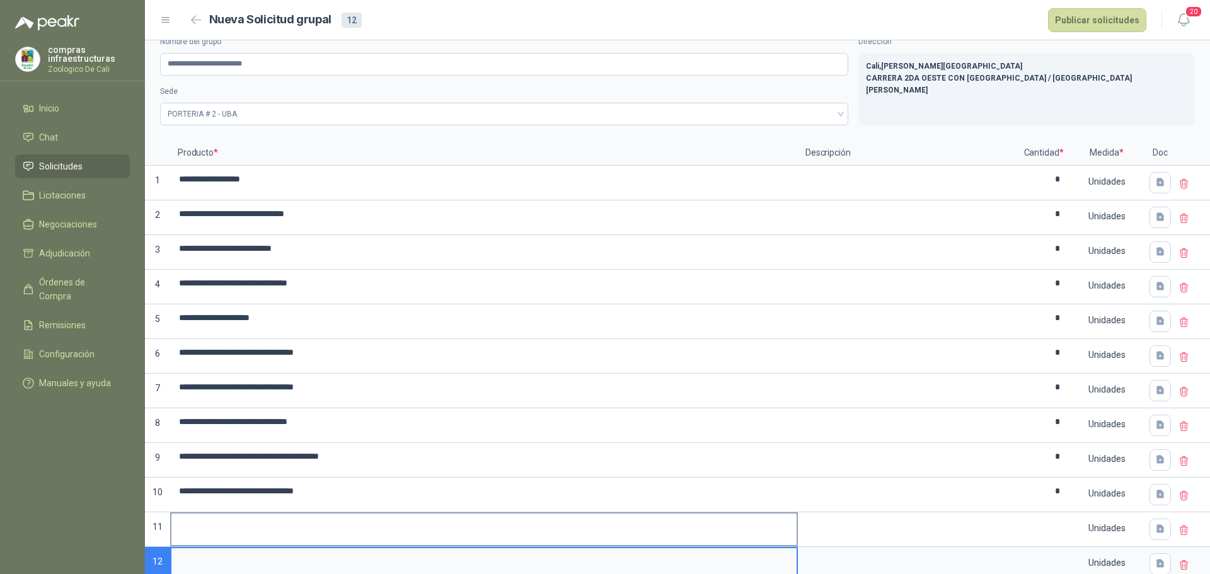
scroll to position [48, 0]
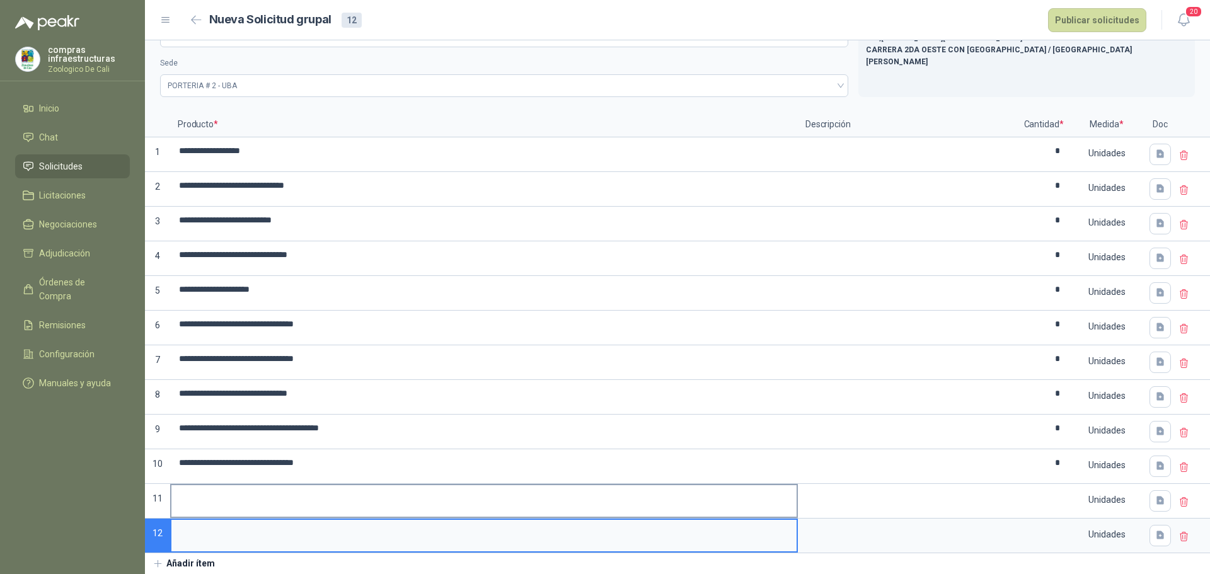
click at [192, 505] on input at bounding box center [483, 497] width 625 height 25
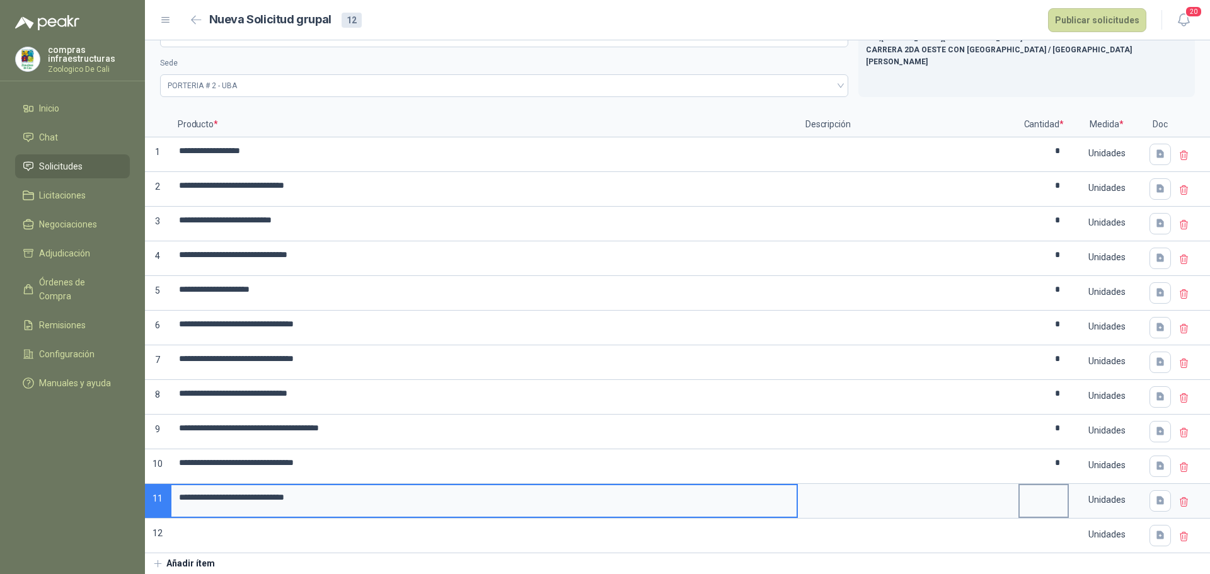
type input "**********"
click at [1036, 501] on input at bounding box center [1043, 497] width 48 height 25
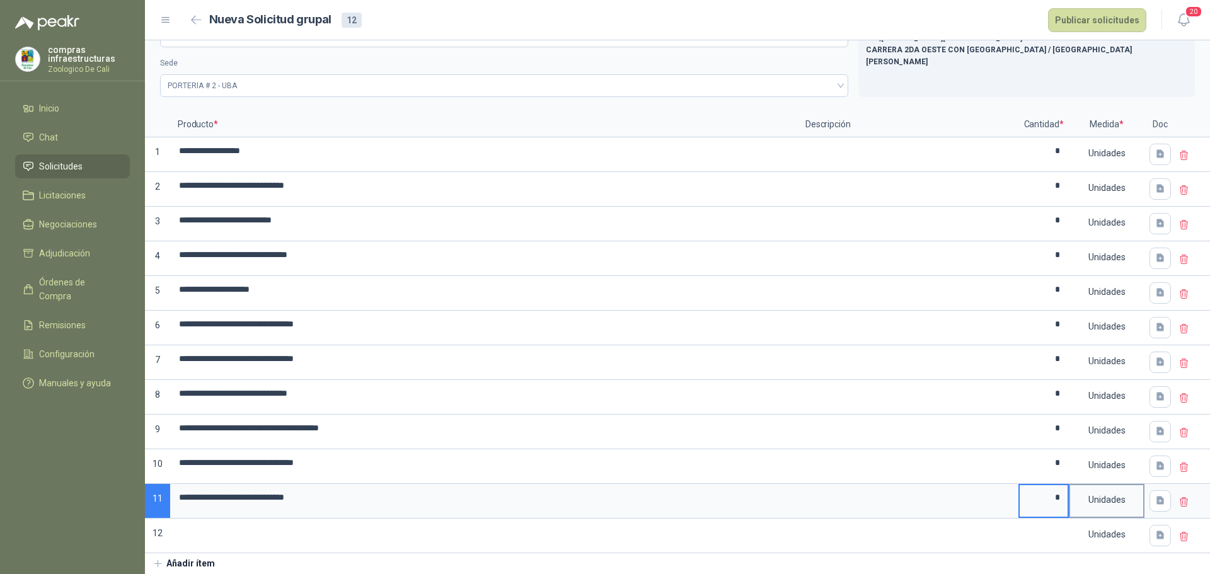
type input "*"
click at [1110, 498] on div "Unidades" at bounding box center [1106, 499] width 73 height 29
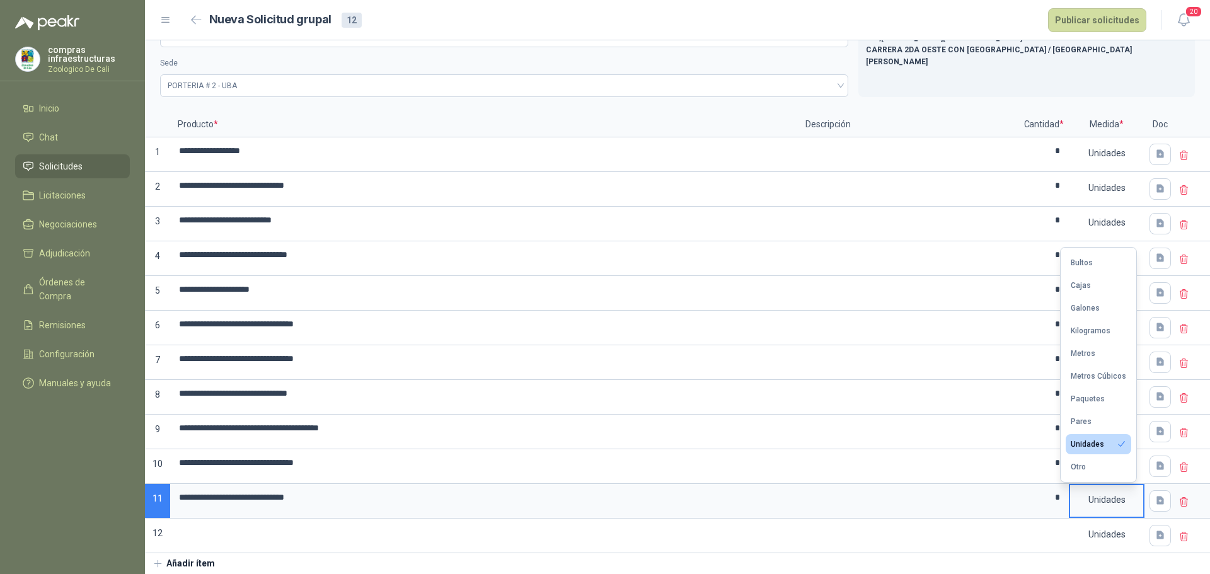
click at [1110, 498] on div "Unidades" at bounding box center [1106, 499] width 73 height 29
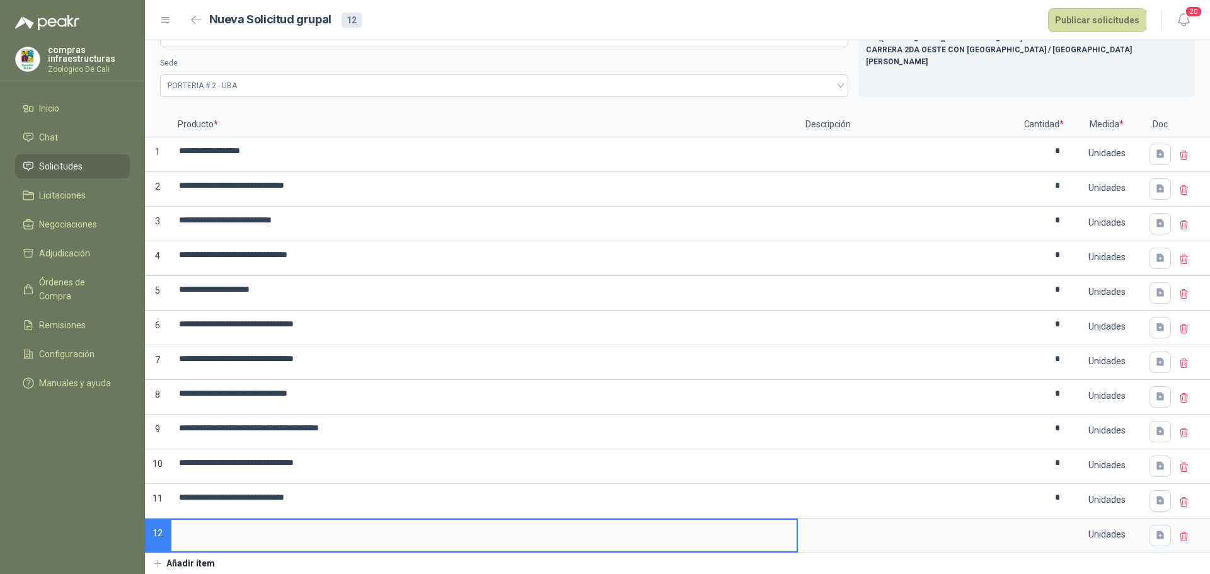
click at [271, 528] on input at bounding box center [483, 532] width 625 height 25
type input "*"
type input "**********"
click at [1048, 538] on input at bounding box center [1043, 532] width 48 height 25
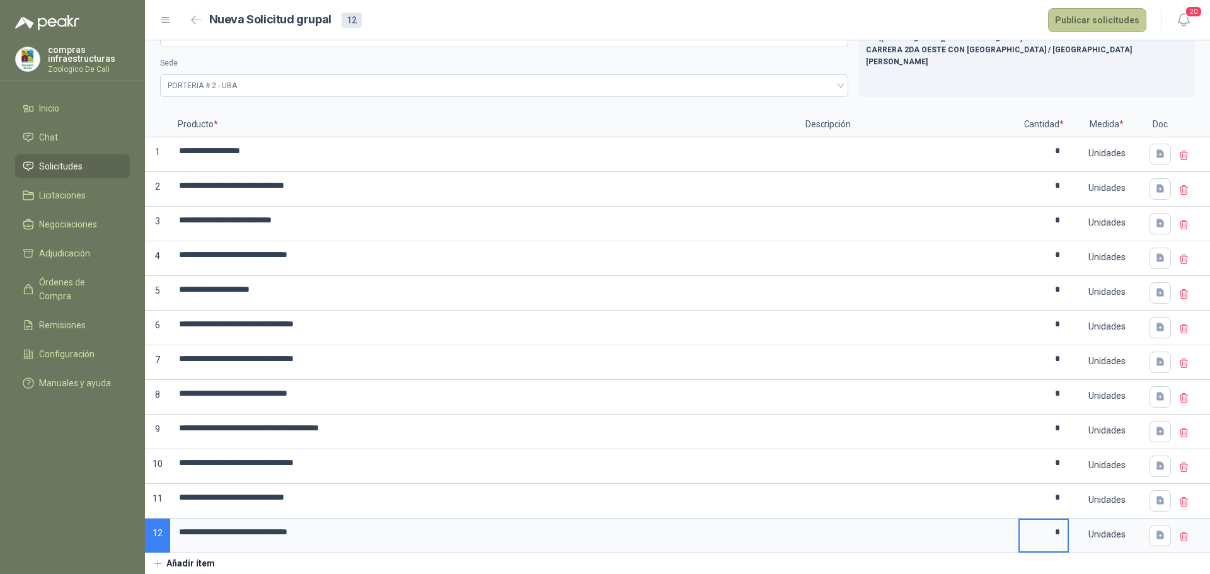
type input "*"
click at [1109, 21] on button "Publicar solicitudes" at bounding box center [1097, 20] width 98 height 24
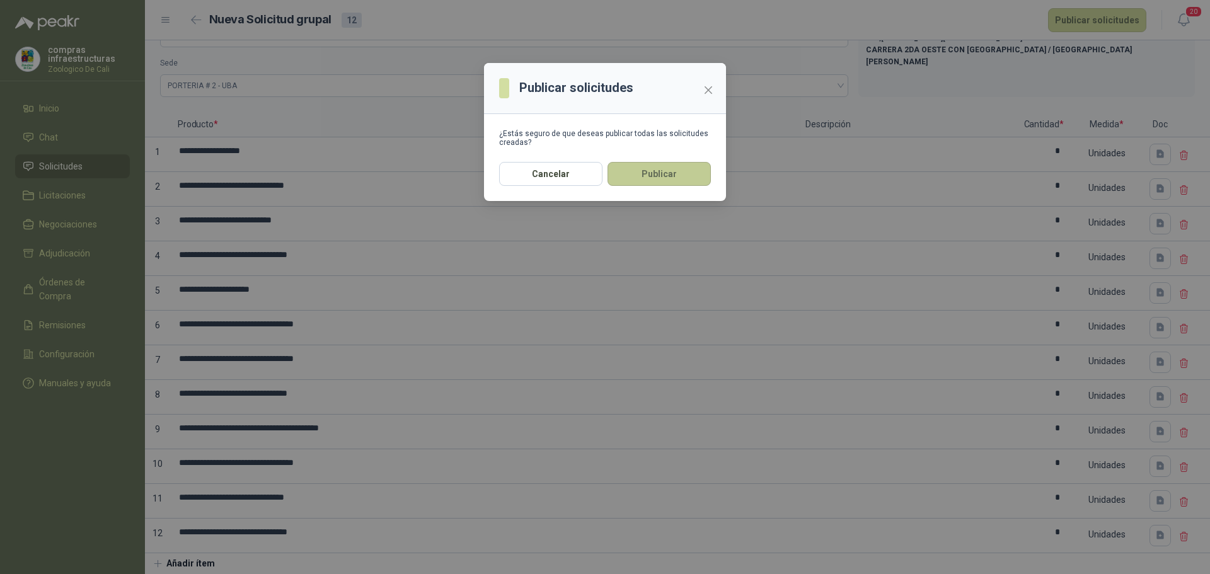
click at [684, 176] on button "Publicar" at bounding box center [658, 174] width 103 height 24
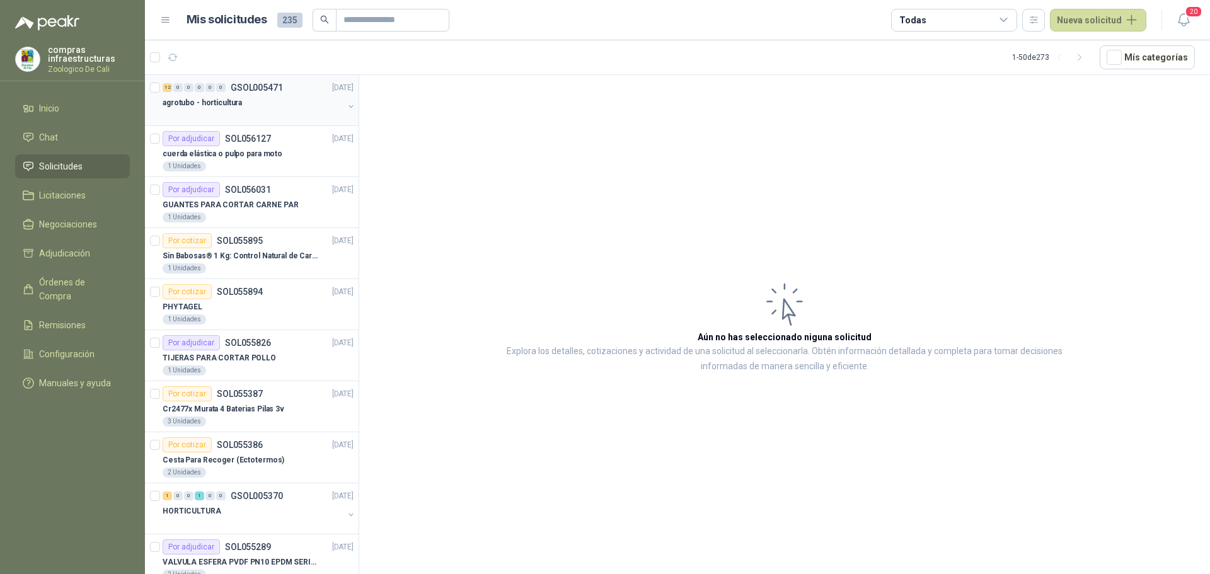
click at [231, 100] on p "agrotubo - horticultura" at bounding box center [202, 103] width 79 height 12
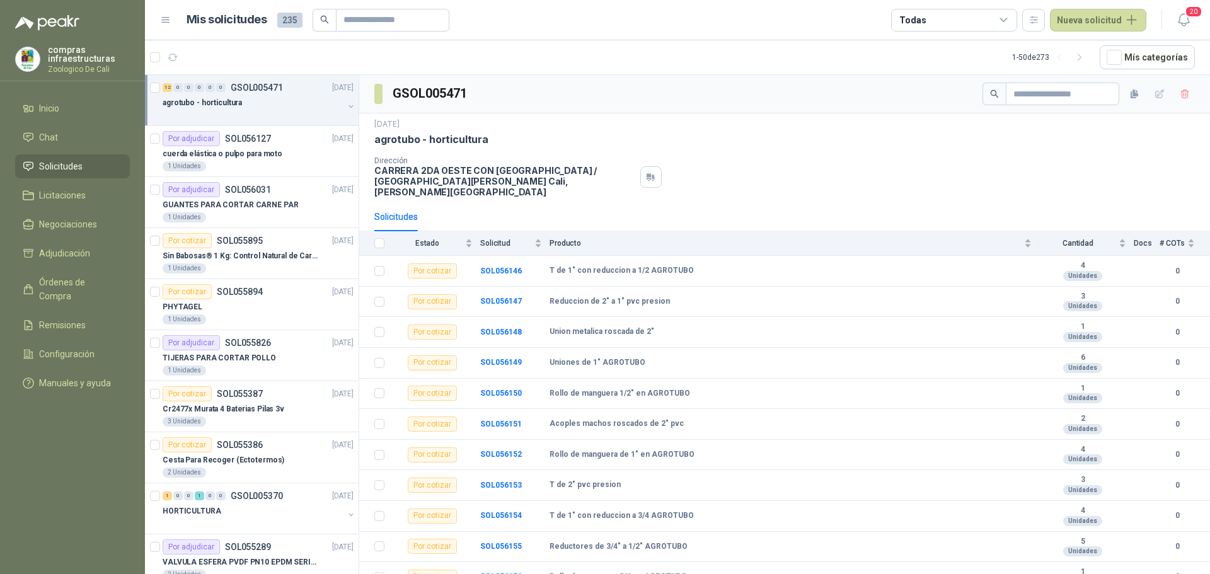
click at [278, 121] on div "12 0 0 0 0 0 GSOL005471 [DATE] agrotubo - horticultura" at bounding box center [252, 100] width 214 height 51
click at [264, 152] on p "cuerda elástica o pulpo para moto" at bounding box center [223, 154] width 120 height 12
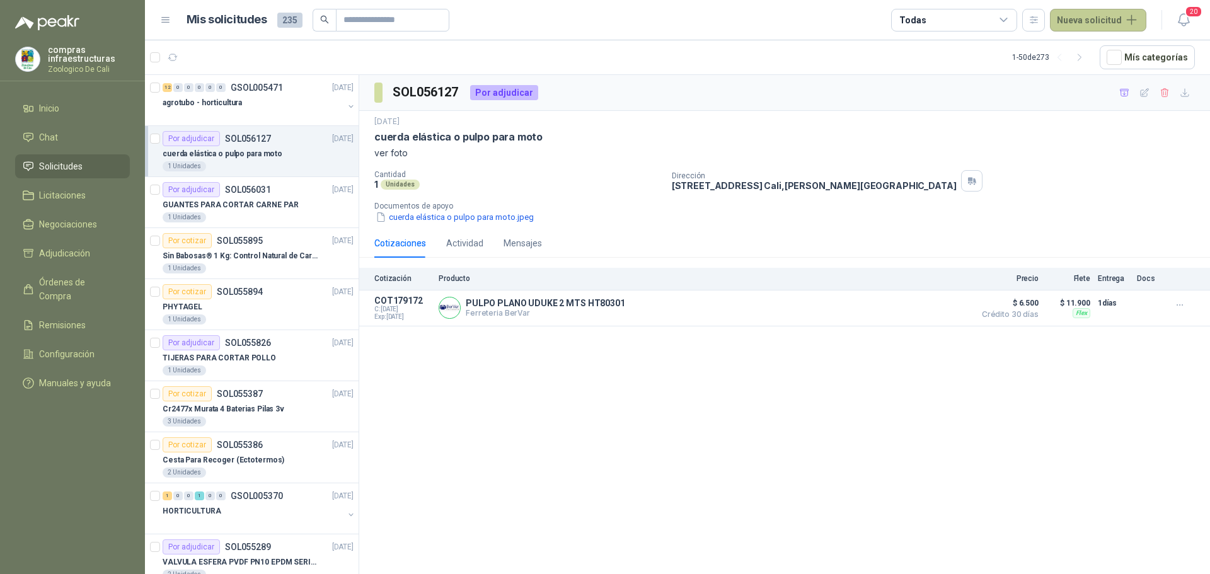
click at [1086, 21] on button "Nueva solicitud" at bounding box center [1098, 20] width 96 height 23
click at [1112, 50] on link "Solicitud" at bounding box center [1112, 51] width 107 height 22
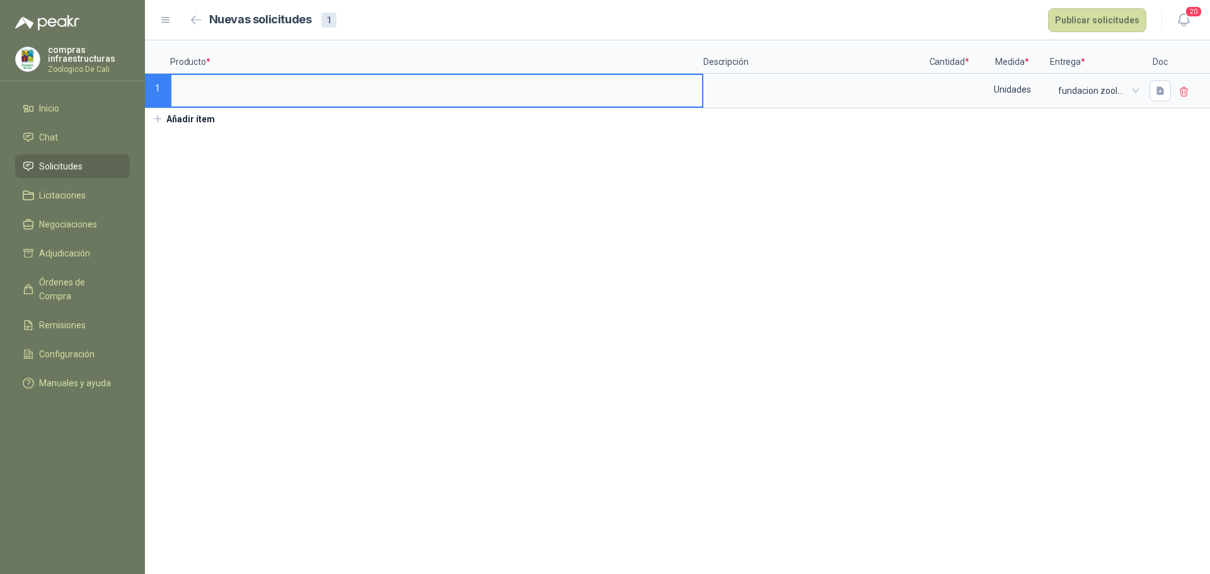
click at [350, 80] on input at bounding box center [436, 87] width 530 height 25
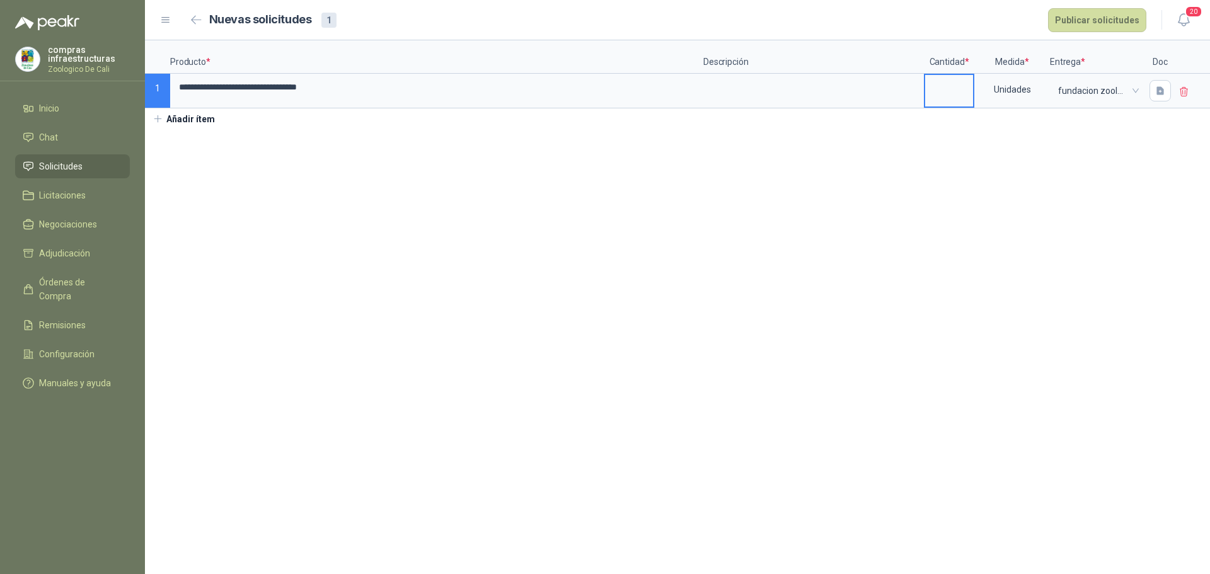
click at [967, 91] on input at bounding box center [949, 87] width 48 height 25
type input "*"
click at [1150, 99] on button "button" at bounding box center [1159, 90] width 21 height 21
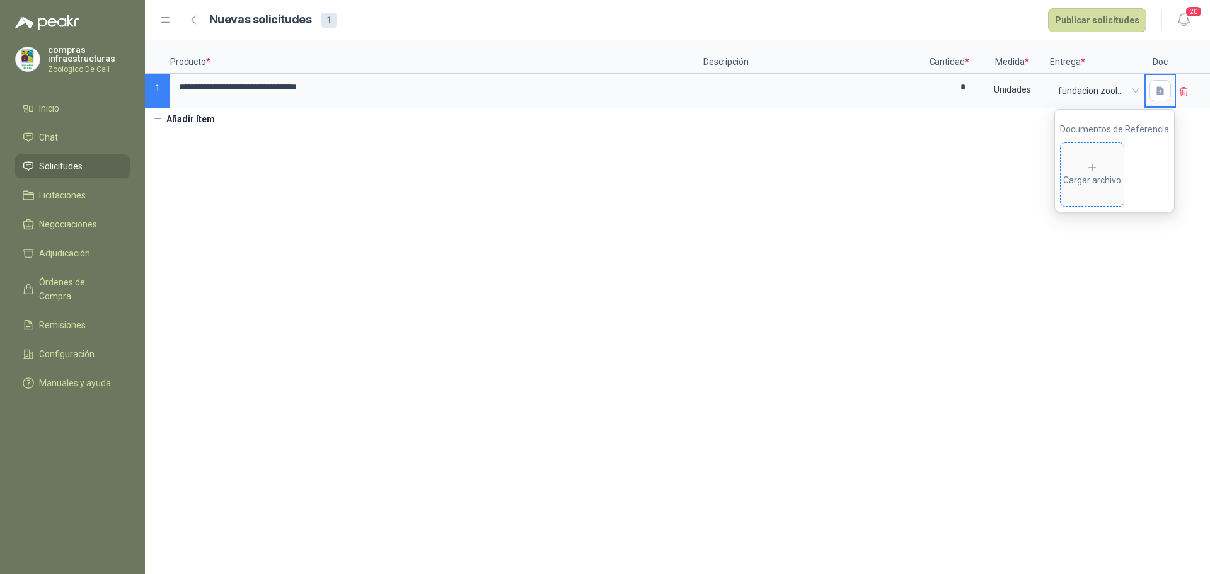
click at [1118, 180] on div "Cargar archivo" at bounding box center [1092, 174] width 58 height 25
click at [1103, 21] on button "Publicar solicitudes" at bounding box center [1097, 20] width 98 height 24
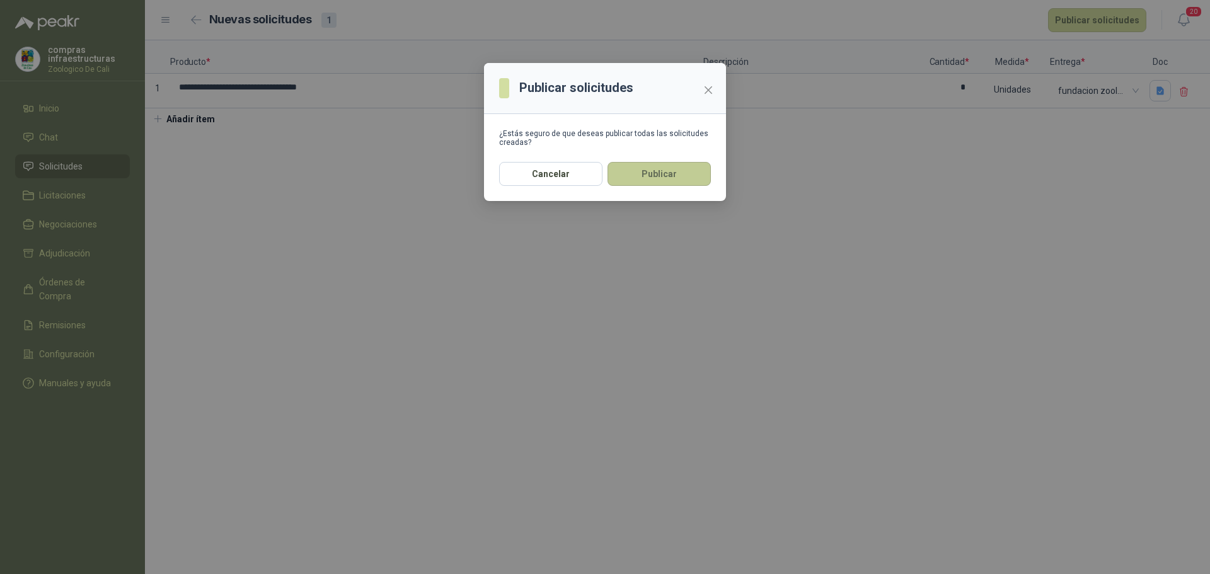
click at [696, 182] on button "Publicar" at bounding box center [658, 174] width 103 height 24
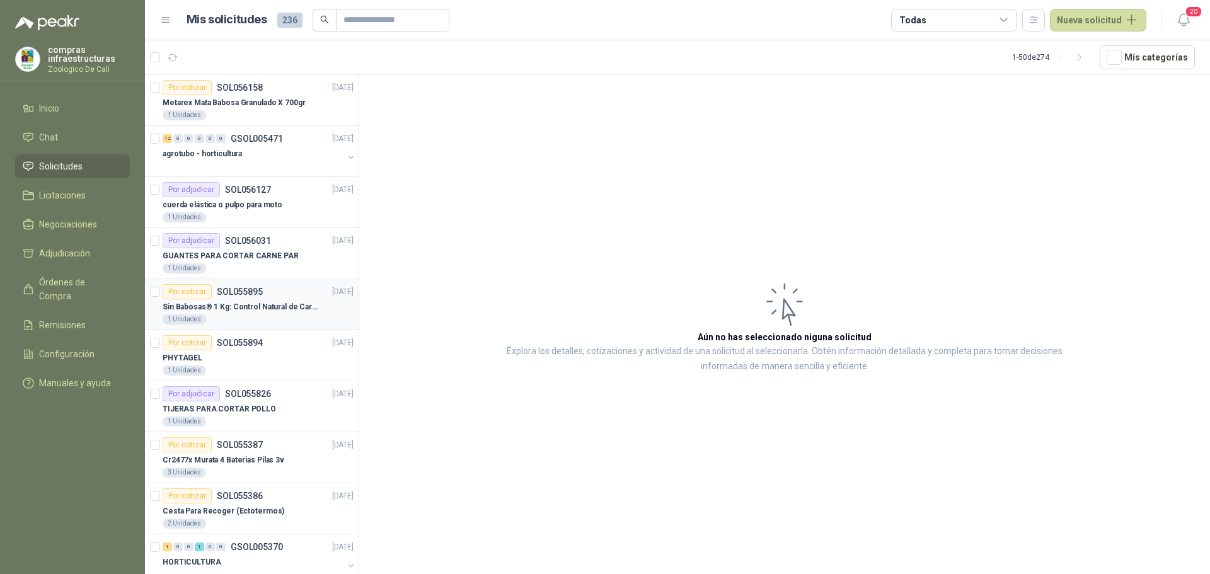
drag, startPoint x: 253, startPoint y: 308, endPoint x: 316, endPoint y: 323, distance: 64.0
click at [253, 308] on p "Sin Babosas® 1 Kg: Control Natural de Caracoles y Babosas" at bounding box center [241, 307] width 157 height 12
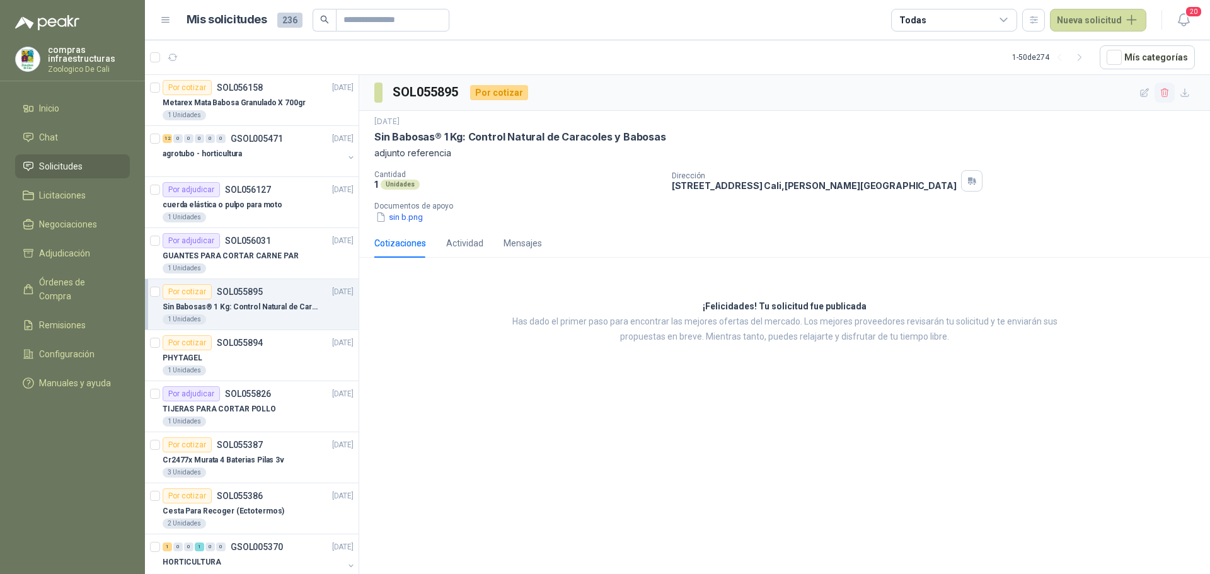
click at [1169, 95] on icon "button" at bounding box center [1164, 93] width 11 height 11
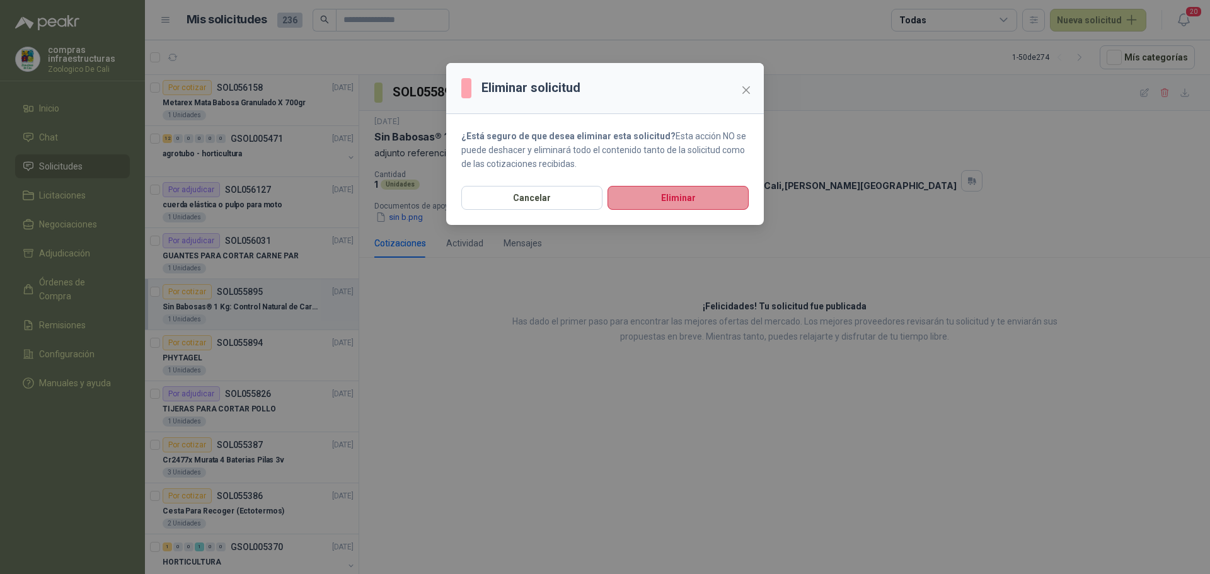
click at [715, 192] on button "Eliminar" at bounding box center [677, 198] width 141 height 24
